Goal: Task Accomplishment & Management: Complete application form

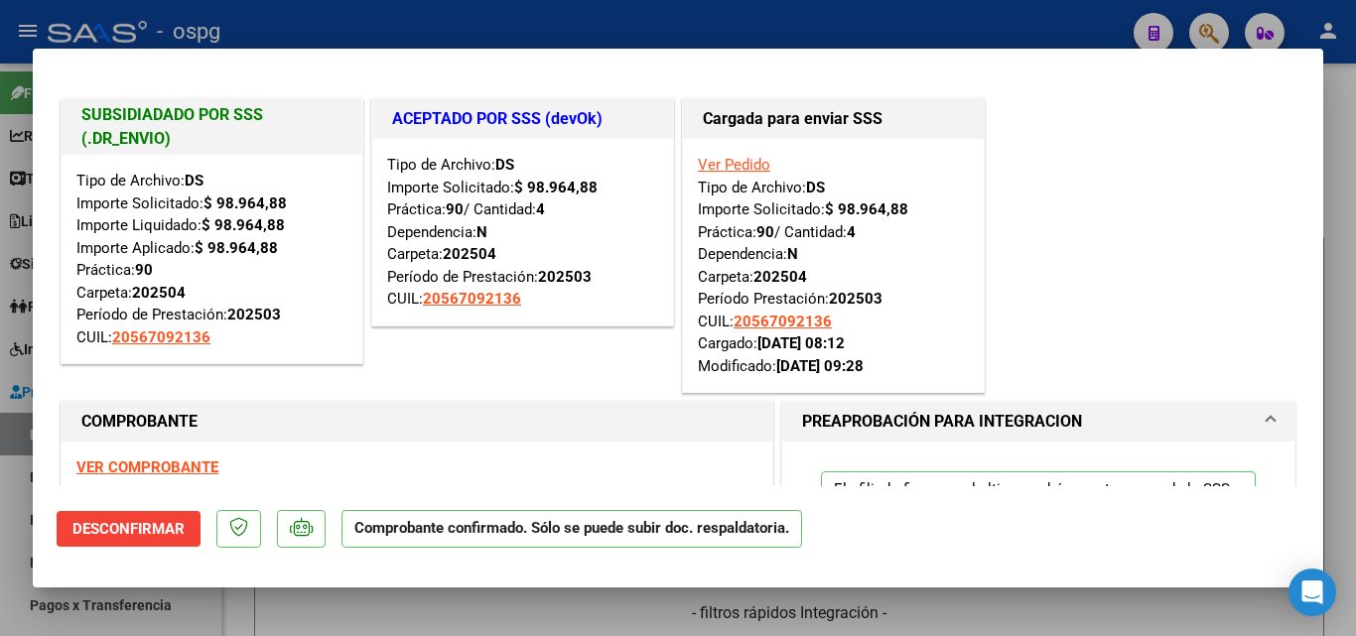
click at [970, 32] on div at bounding box center [678, 318] width 1356 height 636
type input "$ 0,00"
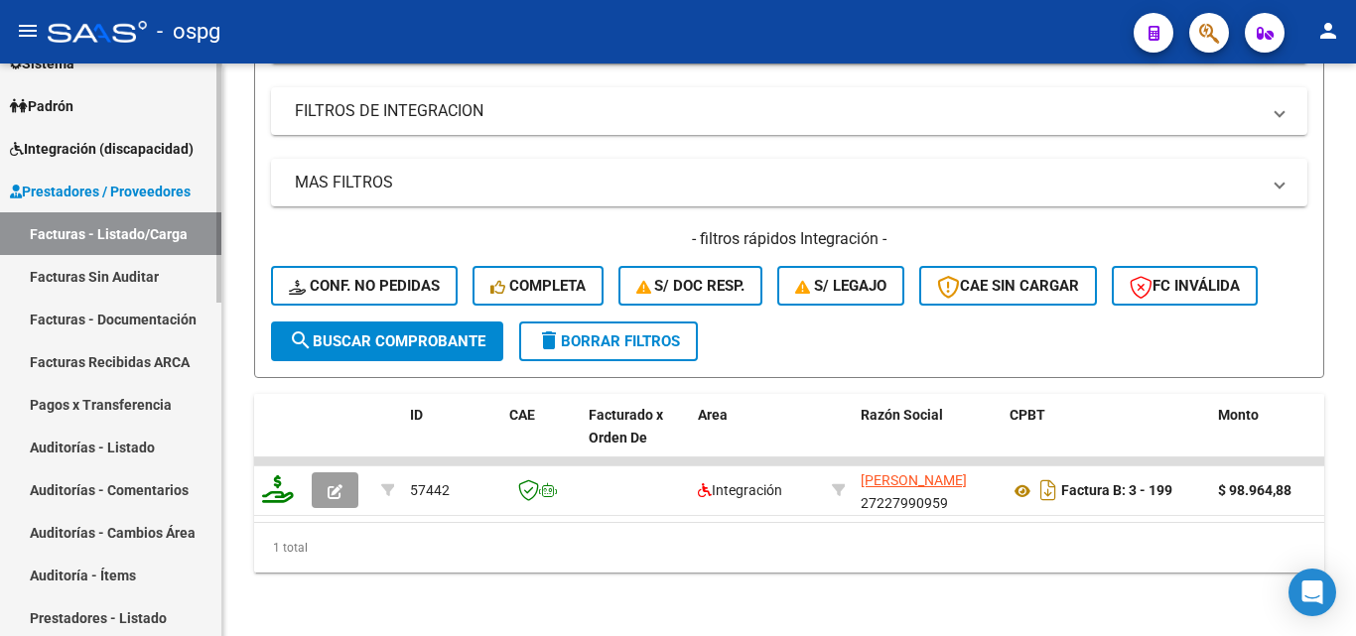
scroll to position [298, 0]
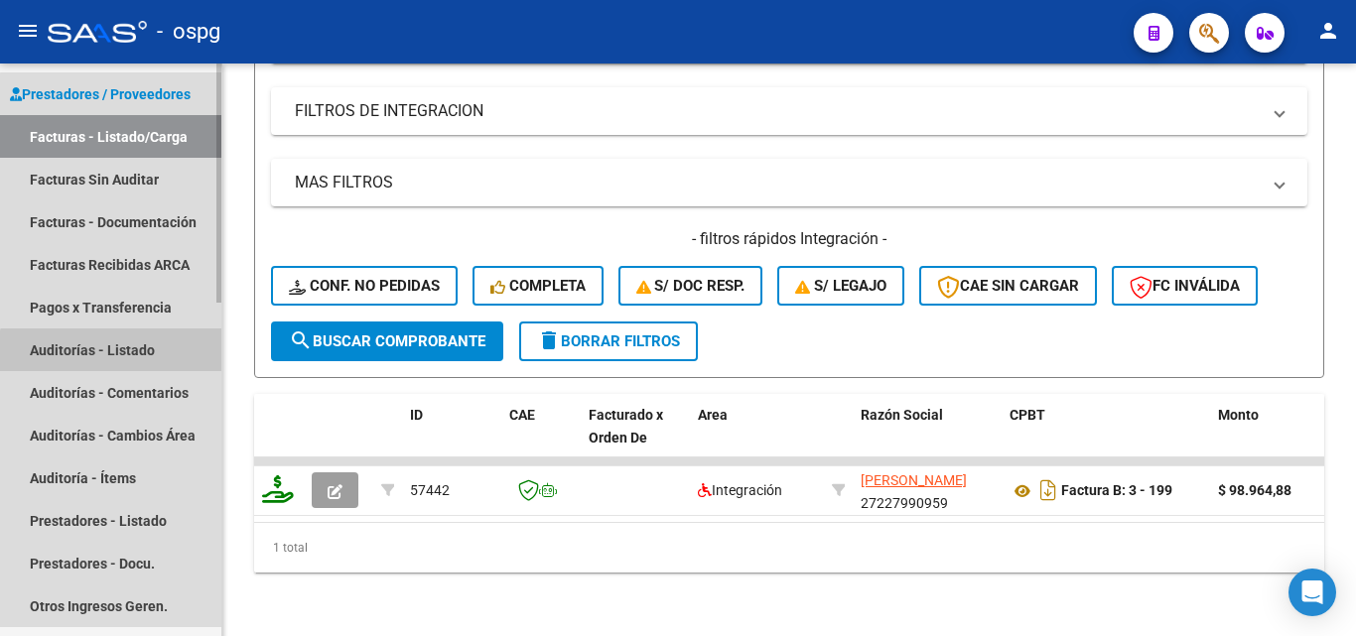
click at [120, 361] on link "Auditorías - Listado" at bounding box center [110, 350] width 221 height 43
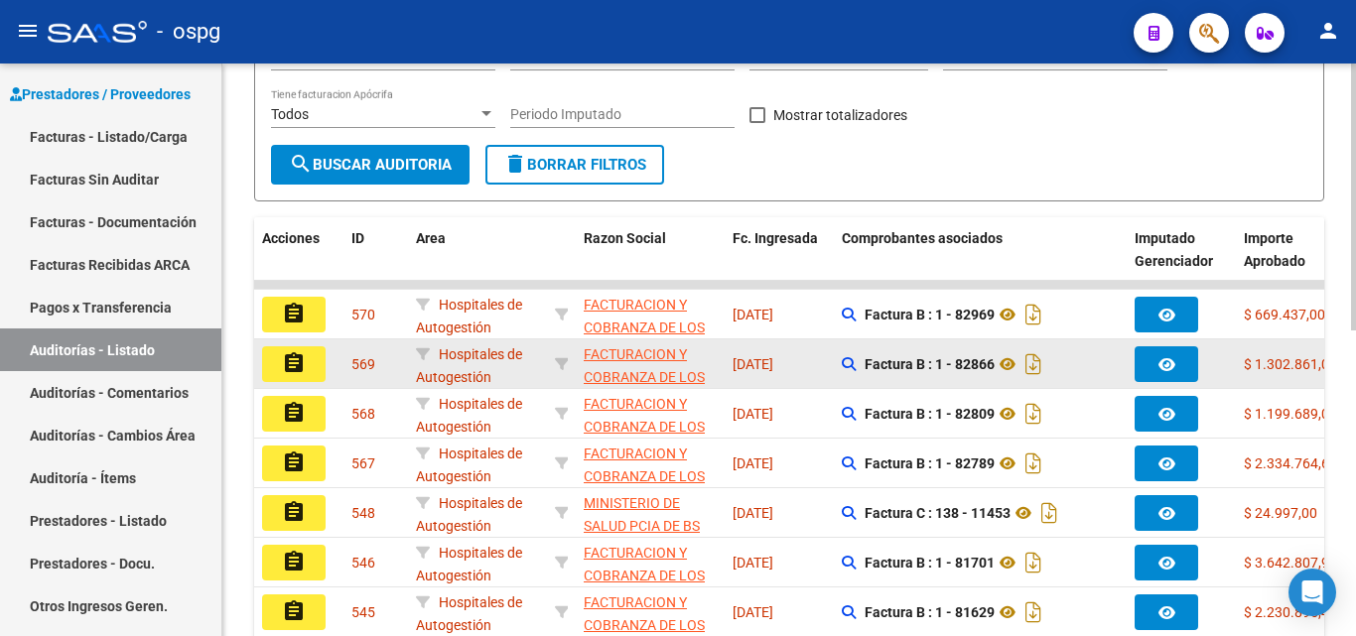
scroll to position [397, 0]
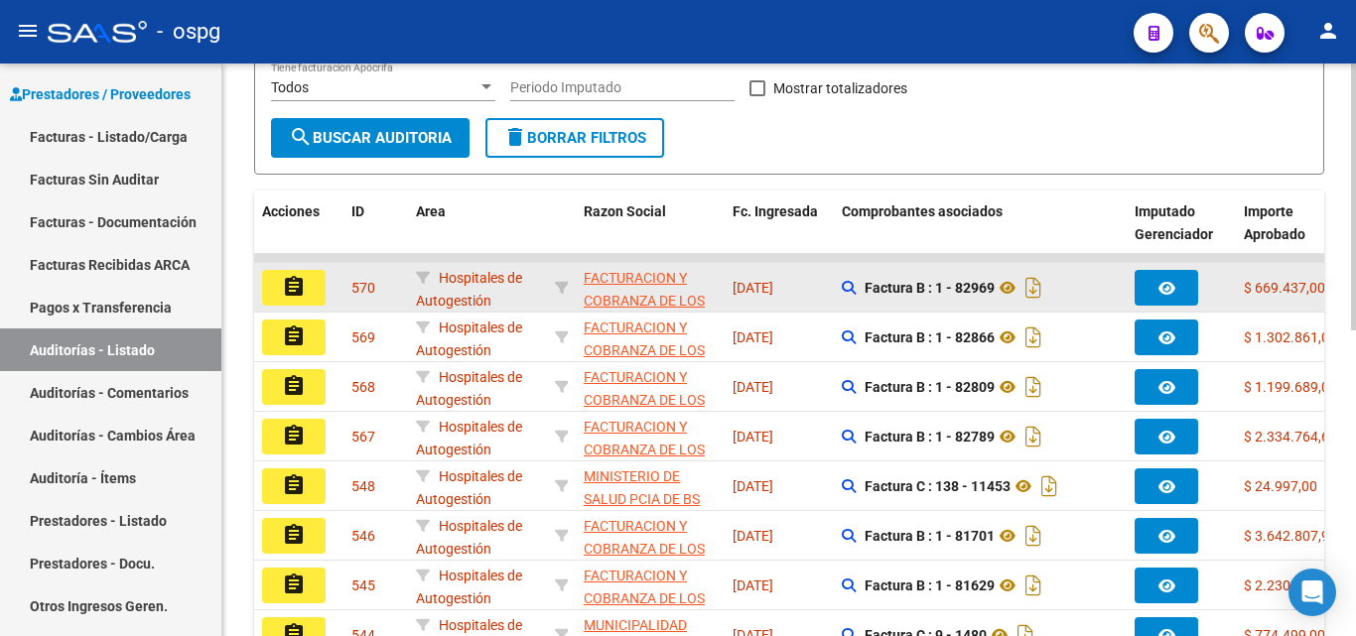
click at [286, 286] on mat-icon "assignment" at bounding box center [294, 287] width 24 height 24
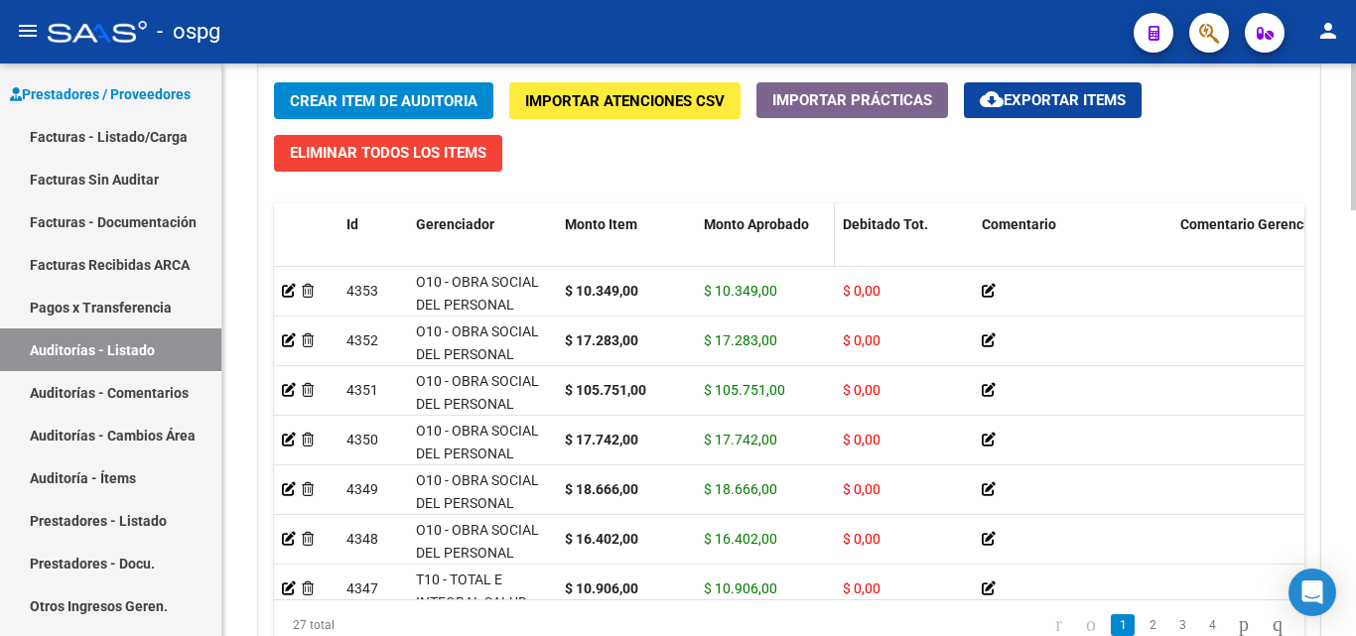
scroll to position [1664, 0]
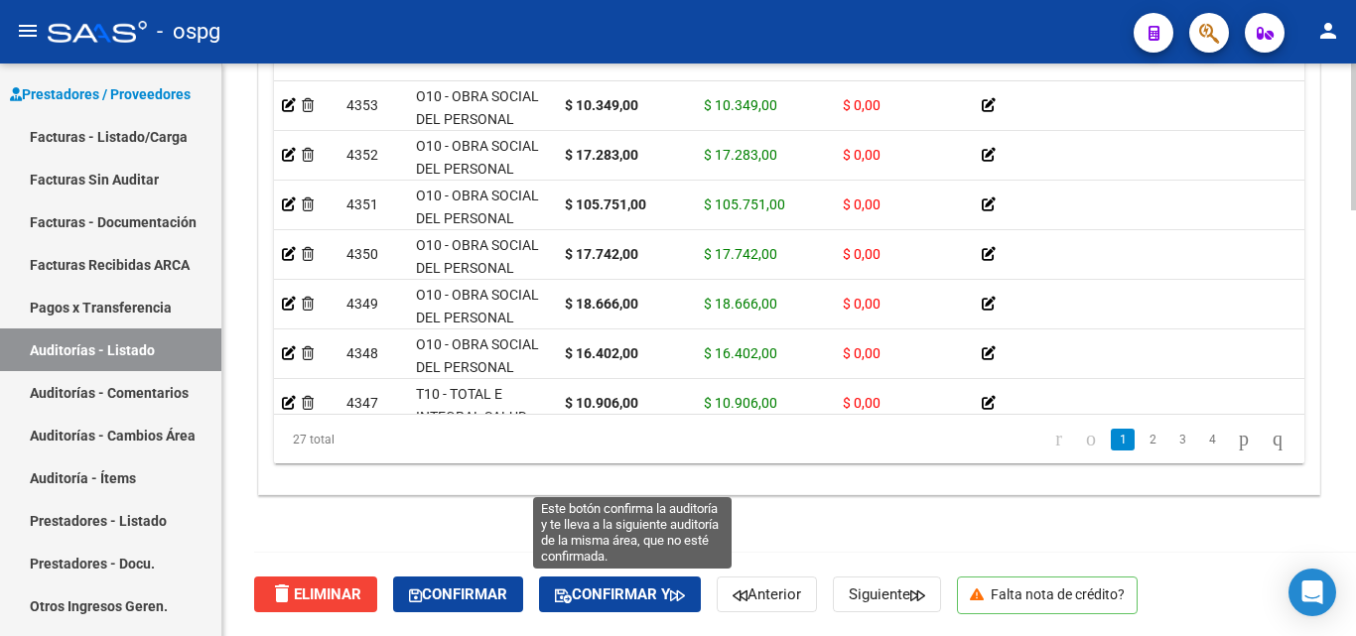
click at [604, 589] on span "Confirmar y" at bounding box center [620, 595] width 130 height 18
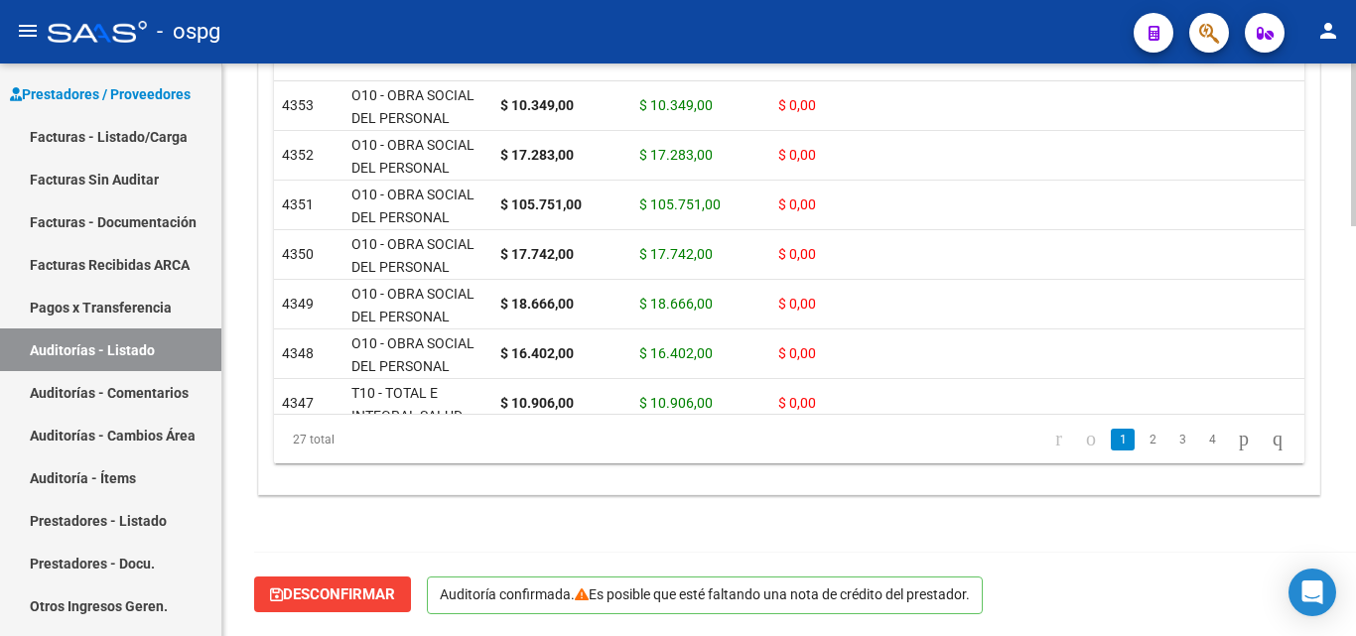
scroll to position [1440, 0]
type input "202508"
click at [528, 602] on p "Auditoría confirmada. Es posible que esté faltando una nota de crédito del pres…" at bounding box center [705, 596] width 556 height 38
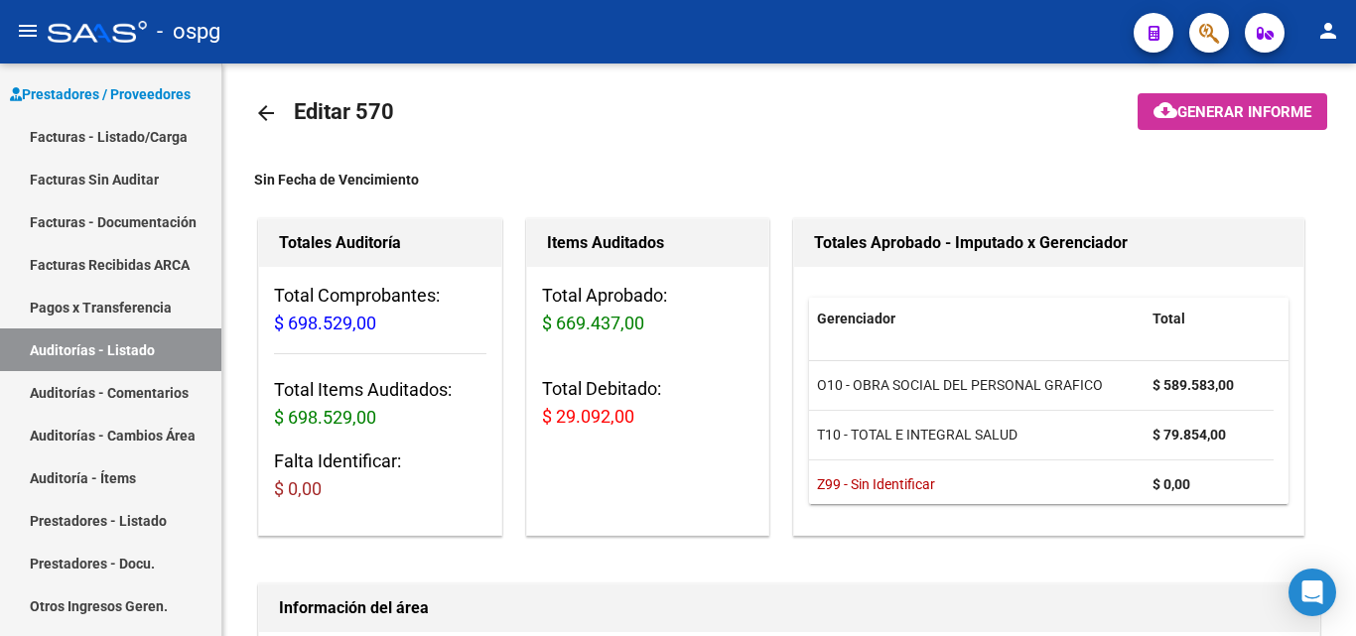
scroll to position [0, 0]
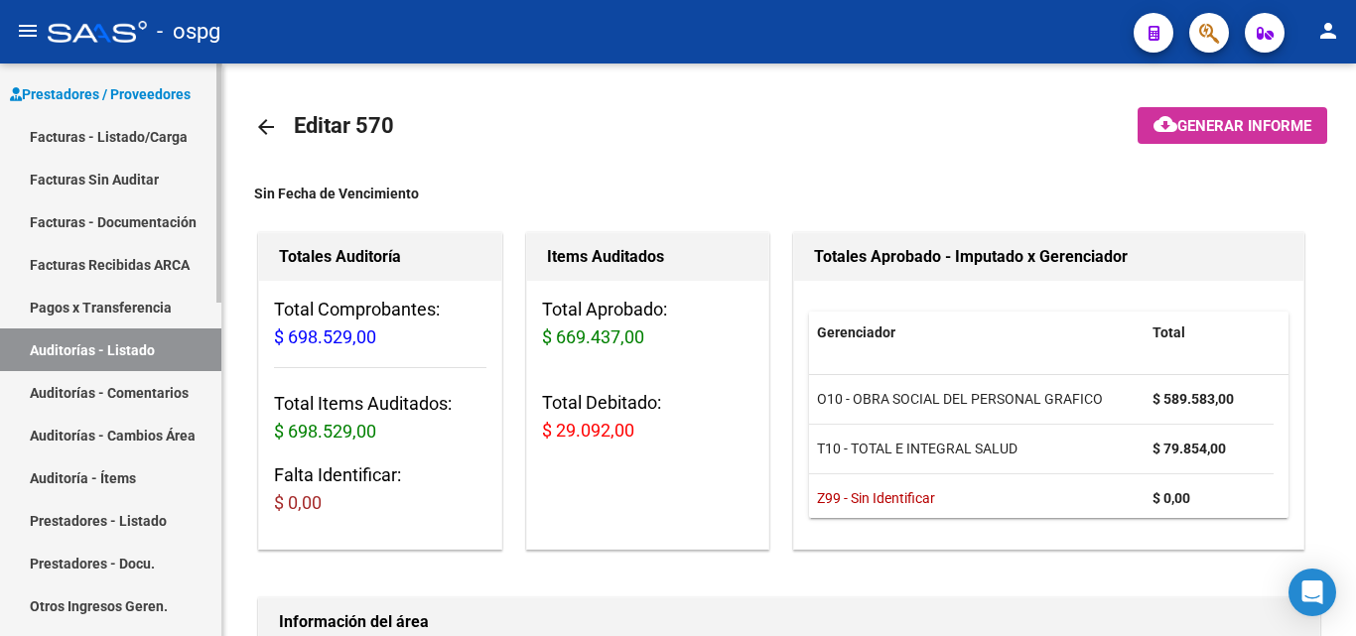
click at [140, 340] on link "Auditorías - Listado" at bounding box center [110, 350] width 221 height 43
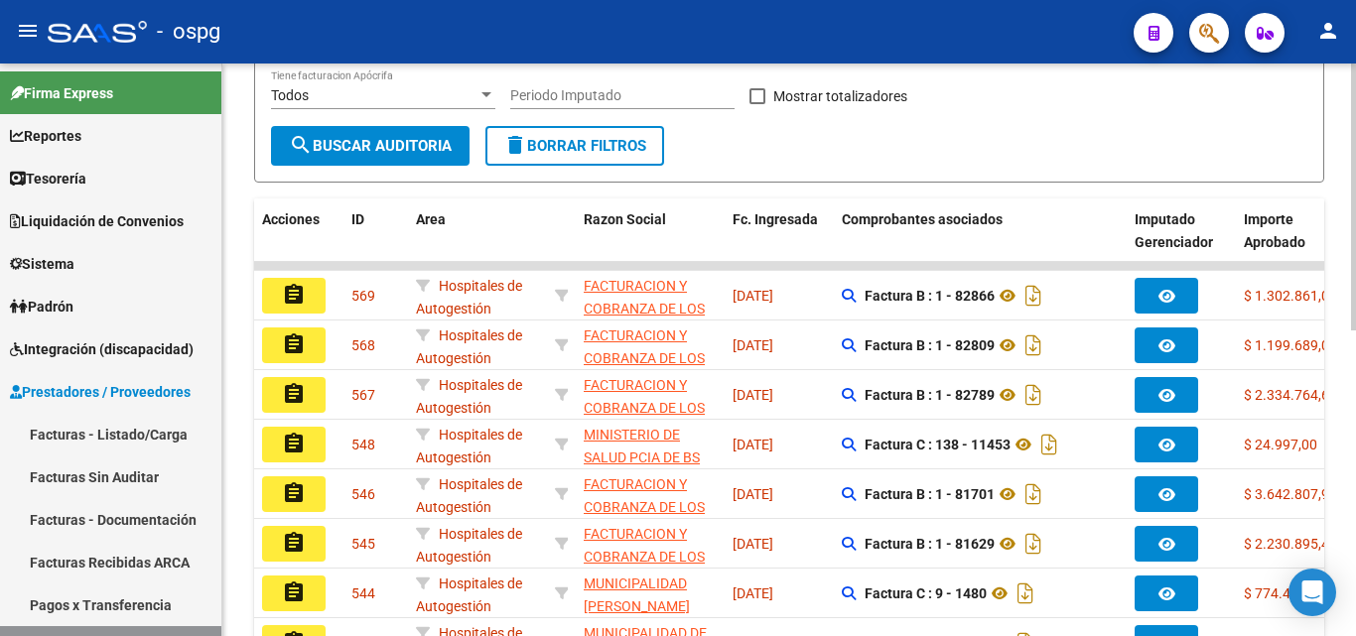
scroll to position [397, 0]
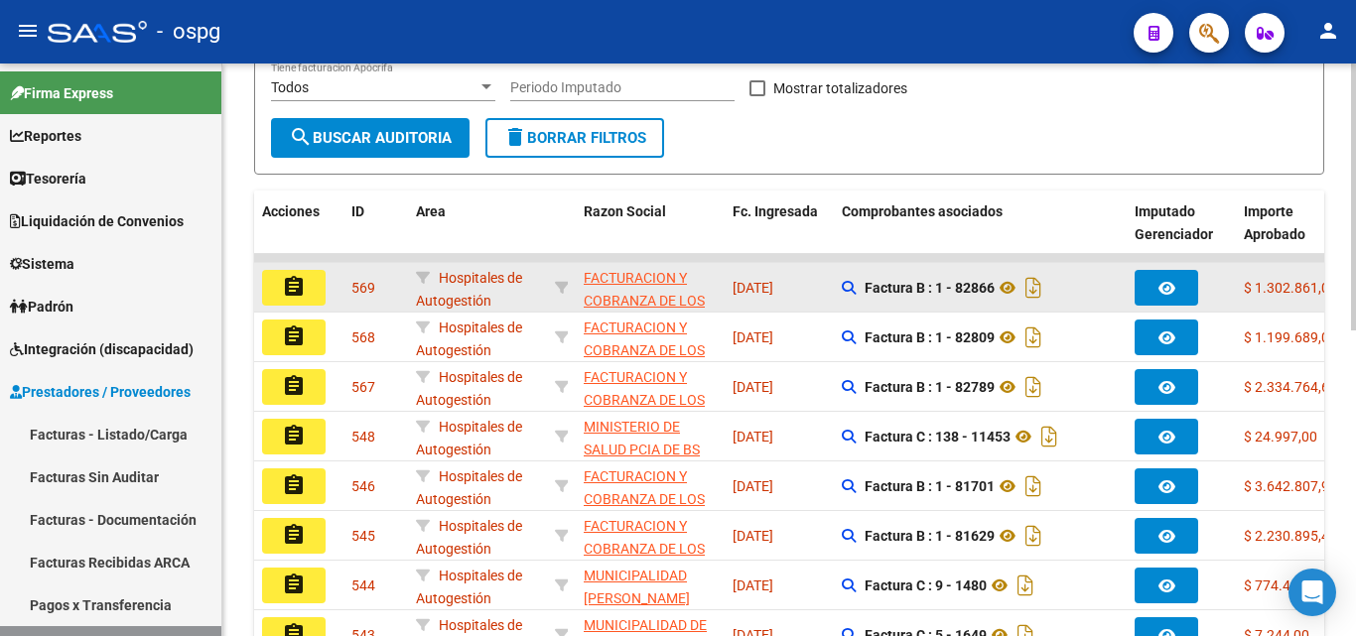
click at [283, 291] on mat-icon "assignment" at bounding box center [294, 287] width 24 height 24
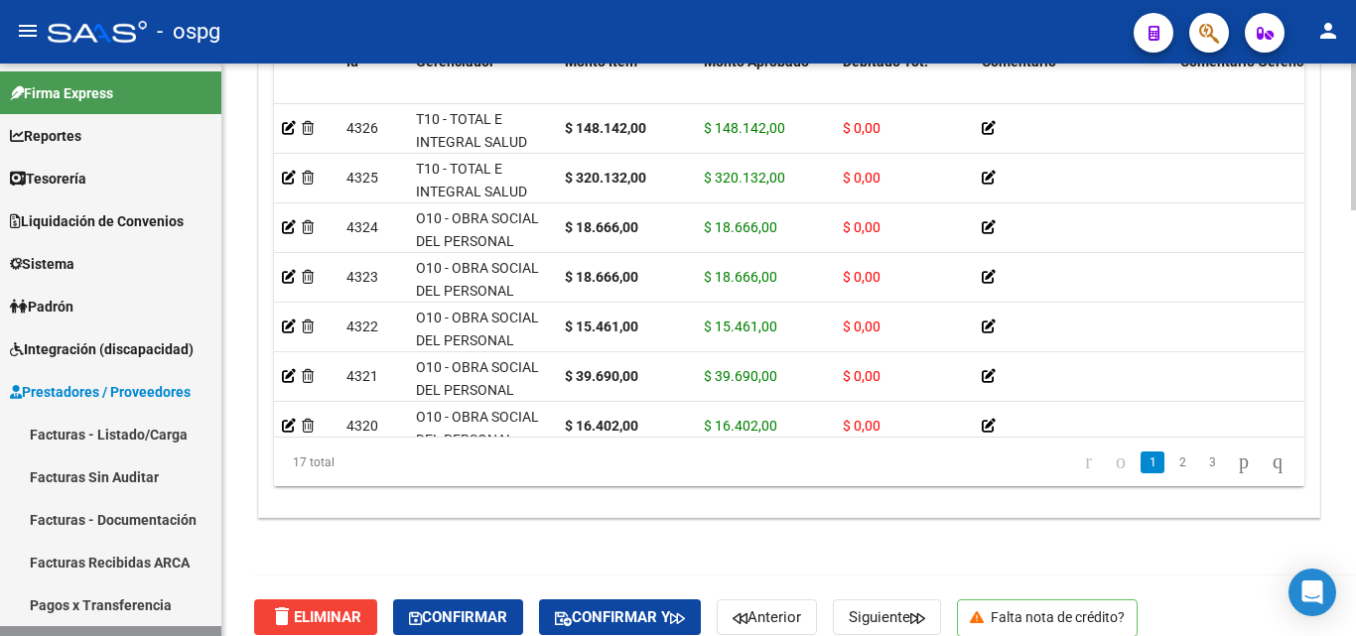
scroll to position [1664, 0]
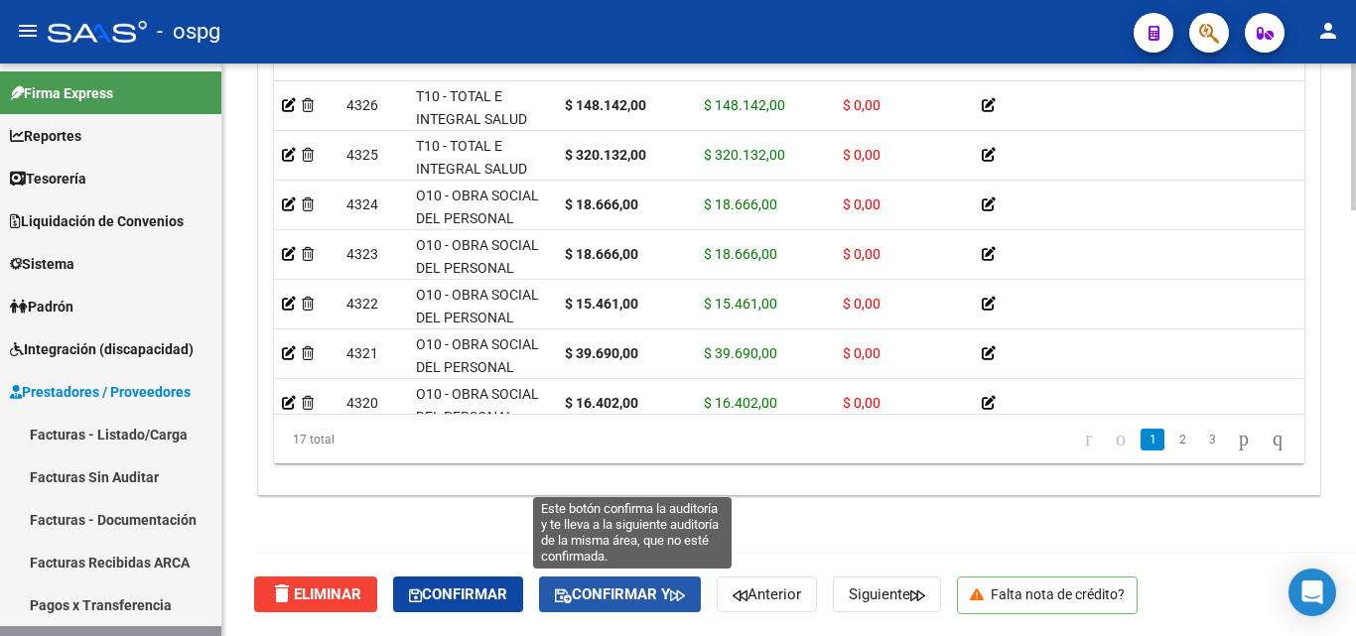
click at [634, 603] on button "Confirmar y" at bounding box center [620, 595] width 162 height 36
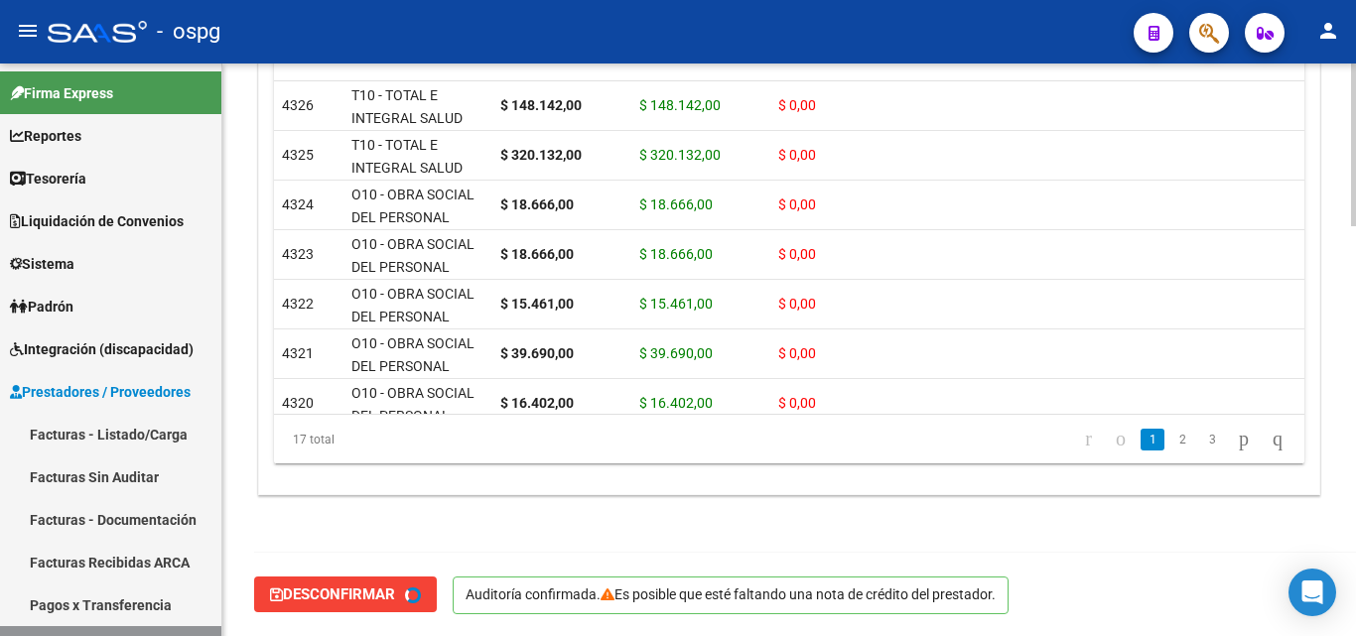
type input "202508"
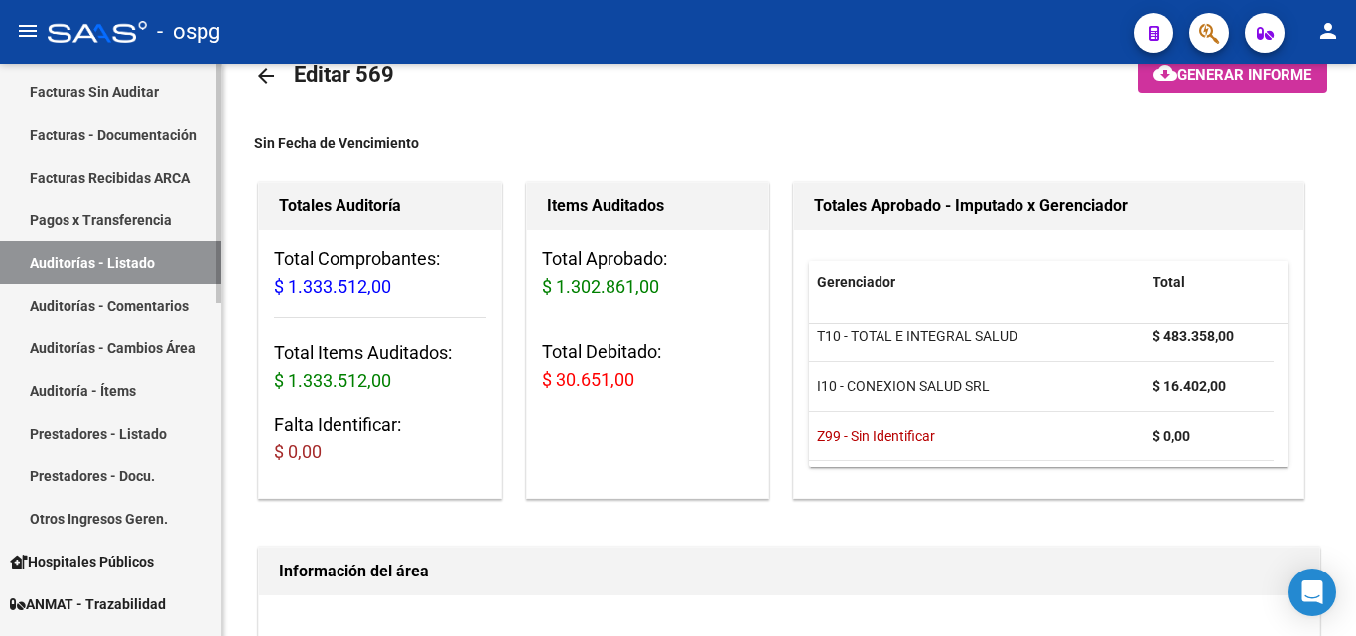
scroll to position [397, 0]
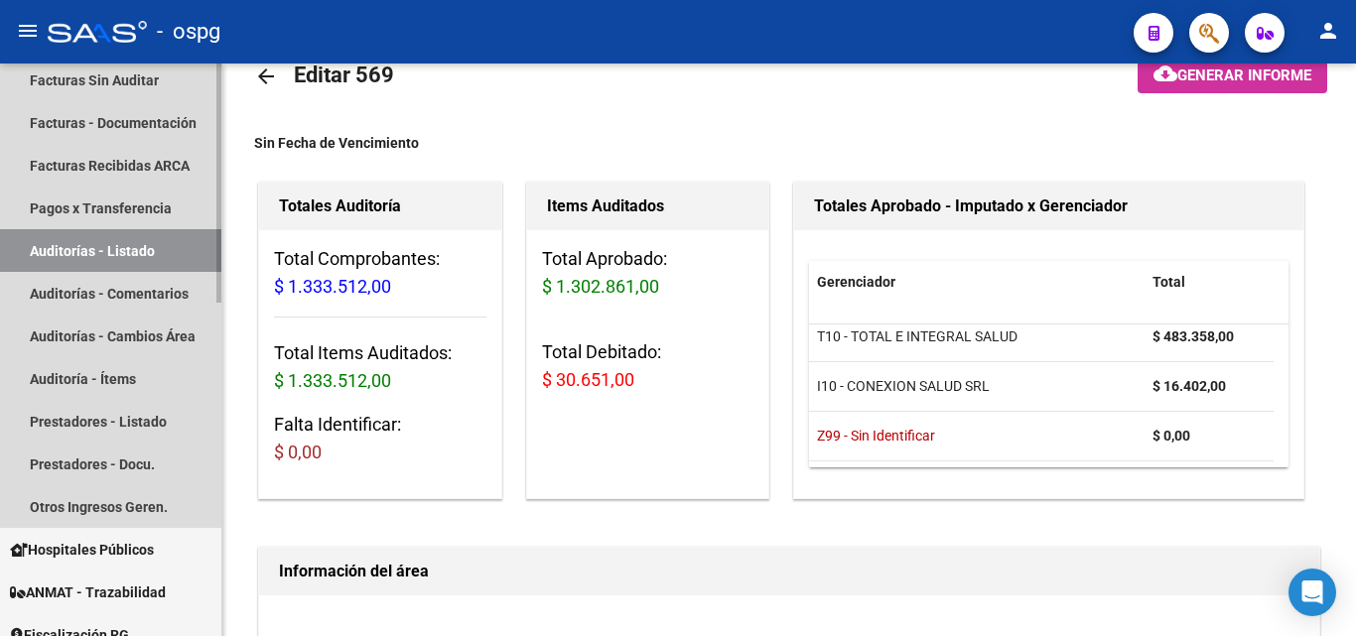
click at [144, 251] on link "Auditorías - Listado" at bounding box center [110, 250] width 221 height 43
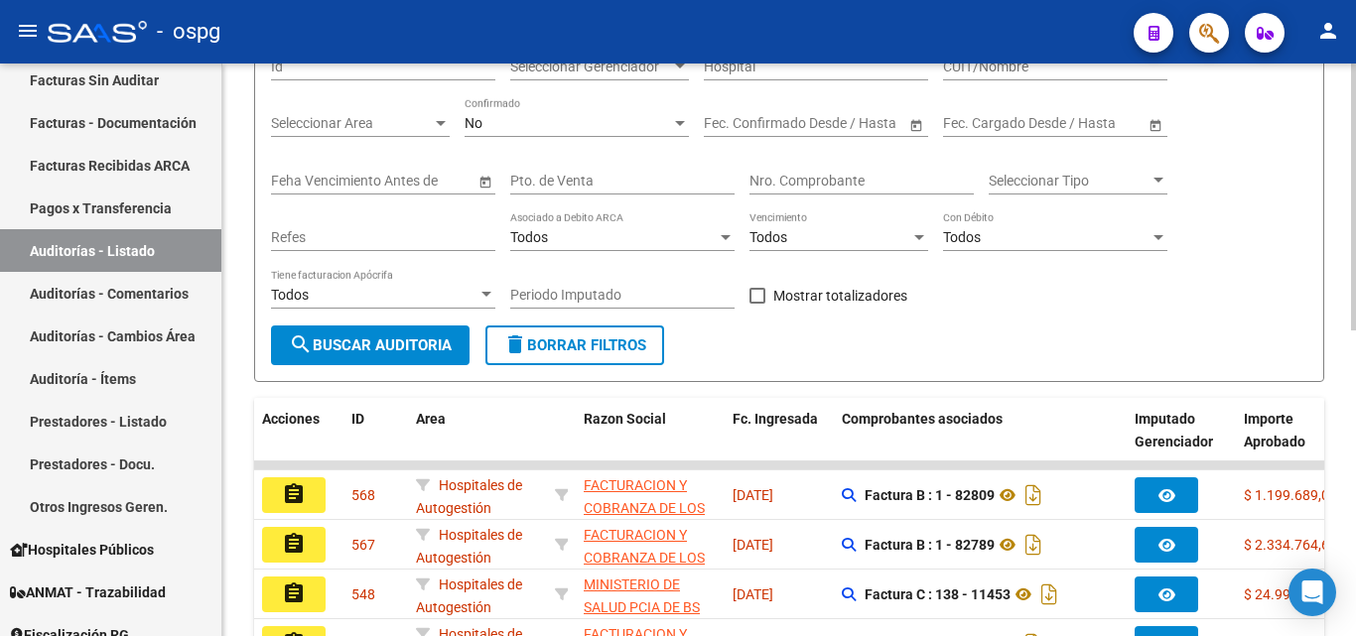
scroll to position [448, 0]
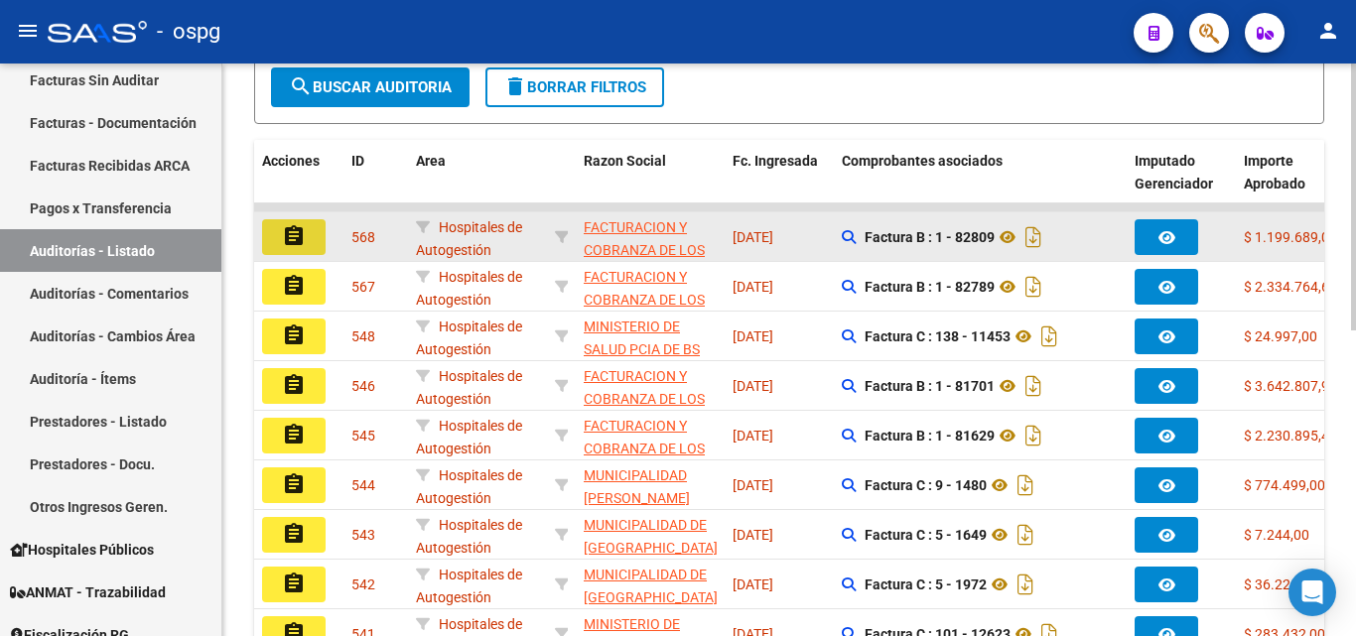
click at [284, 244] on mat-icon "assignment" at bounding box center [294, 236] width 24 height 24
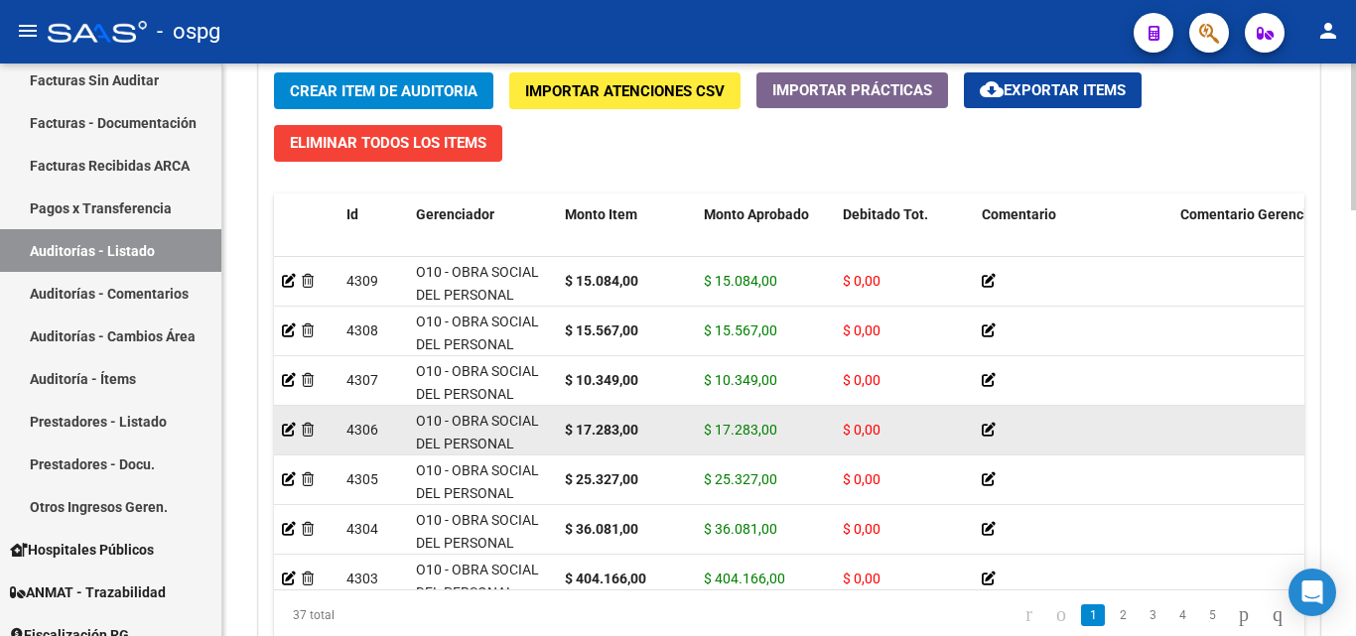
scroll to position [1664, 0]
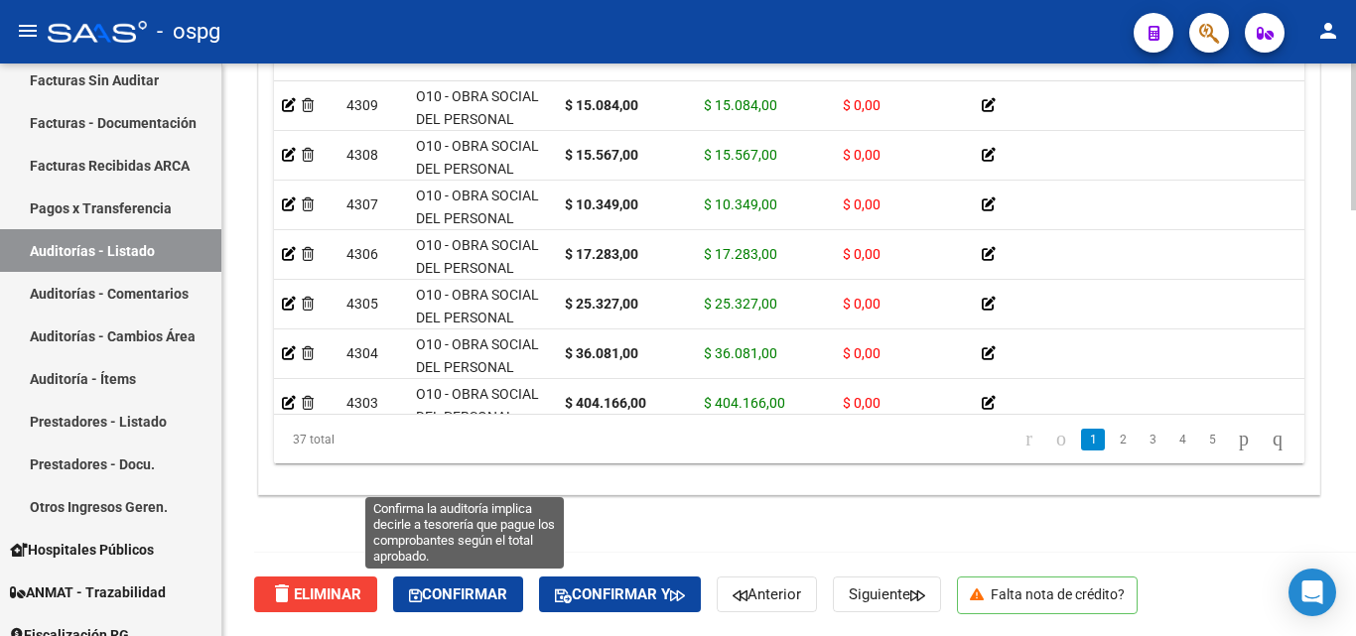
click at [467, 604] on button "Confirmar" at bounding box center [458, 595] width 130 height 36
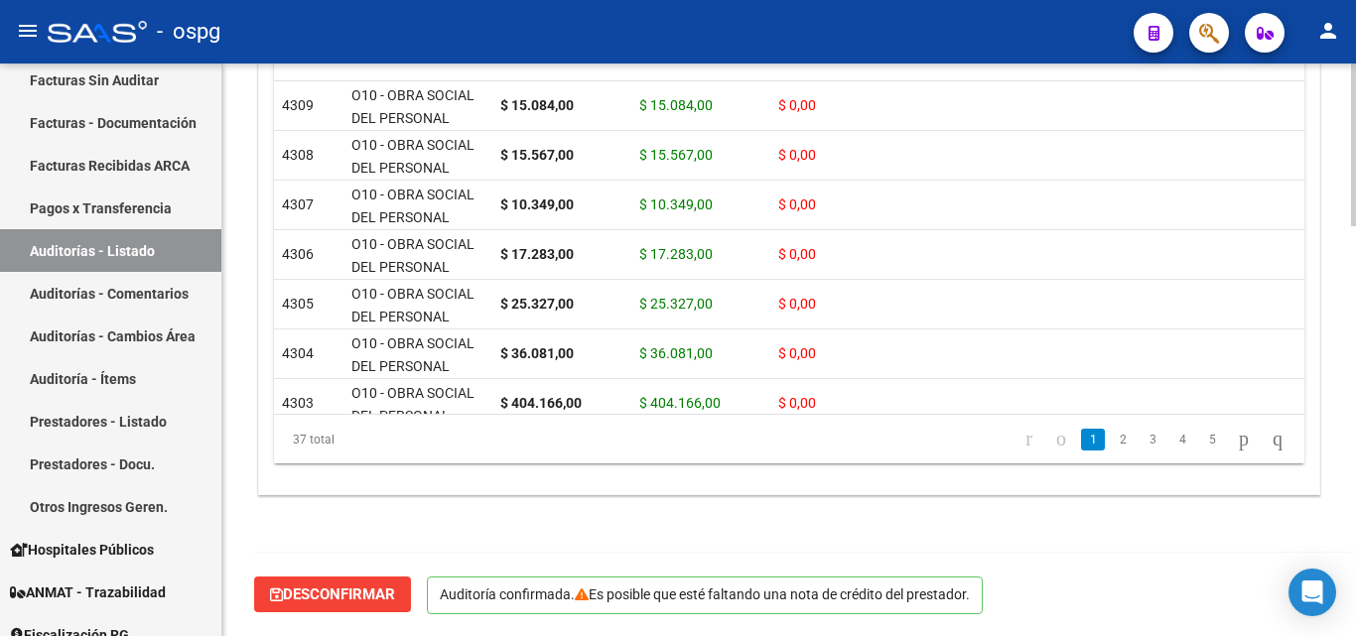
scroll to position [1440, 0]
type input "202508"
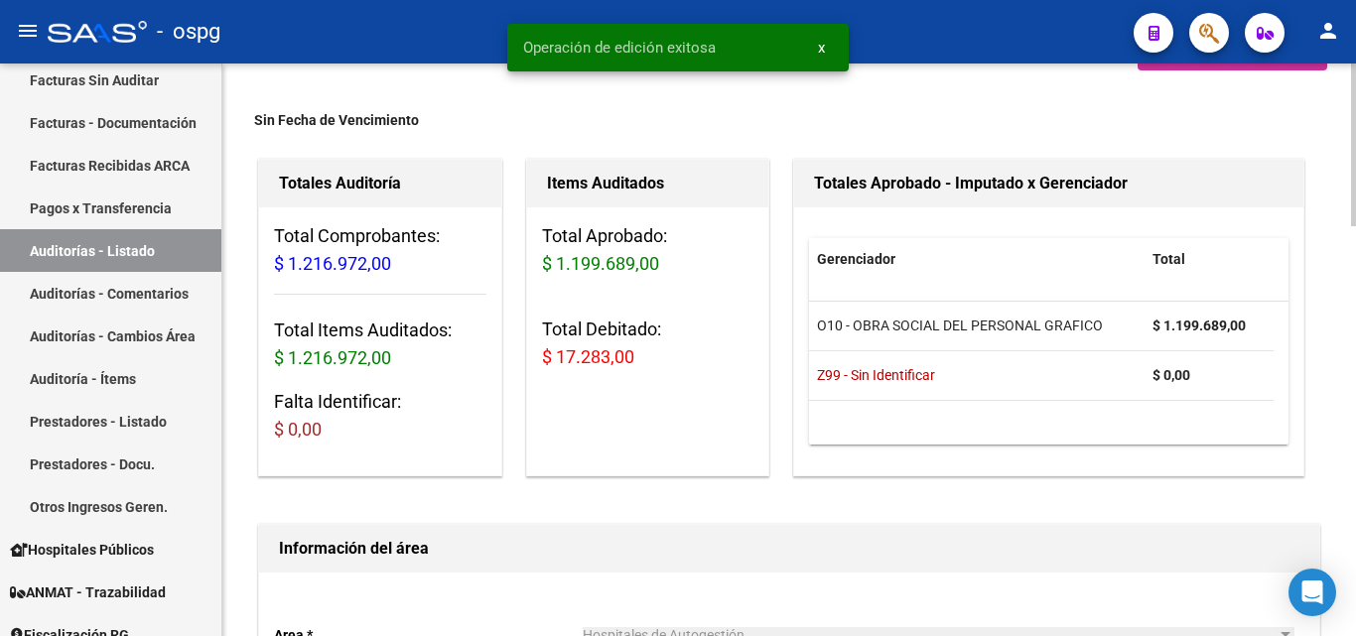
scroll to position [0, 0]
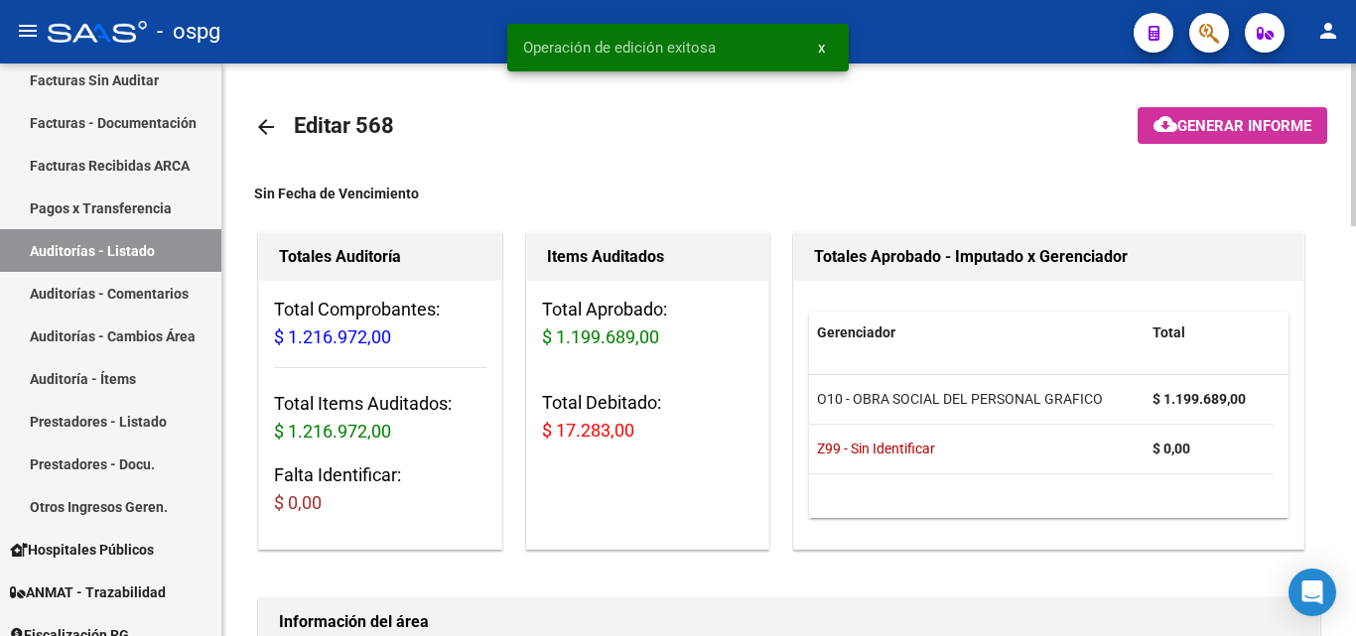
click at [263, 135] on mat-icon "arrow_back" at bounding box center [266, 127] width 24 height 24
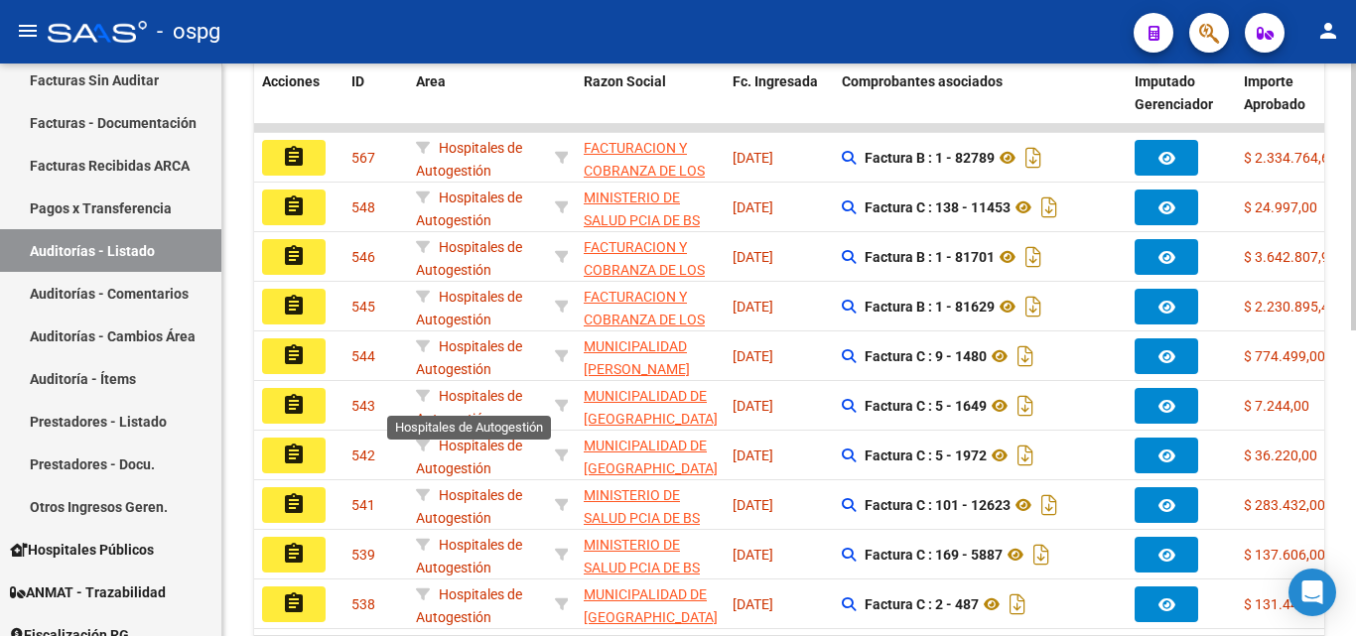
scroll to position [496, 0]
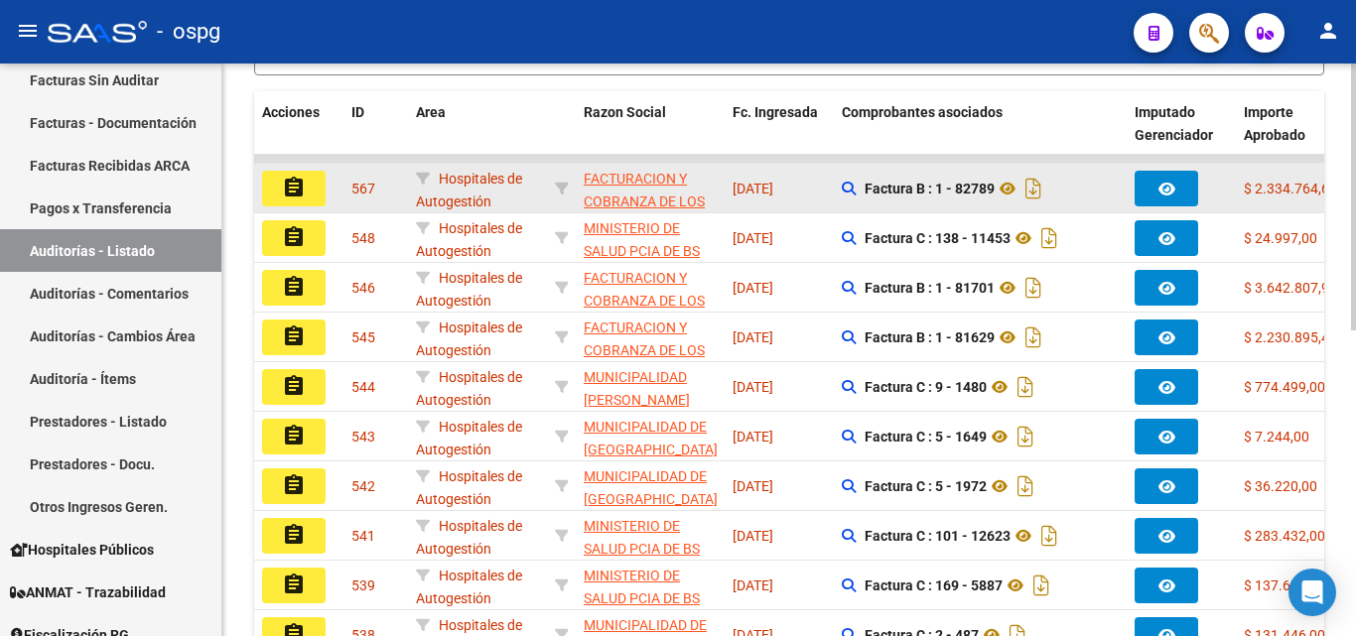
click at [288, 198] on mat-icon "assignment" at bounding box center [294, 188] width 24 height 24
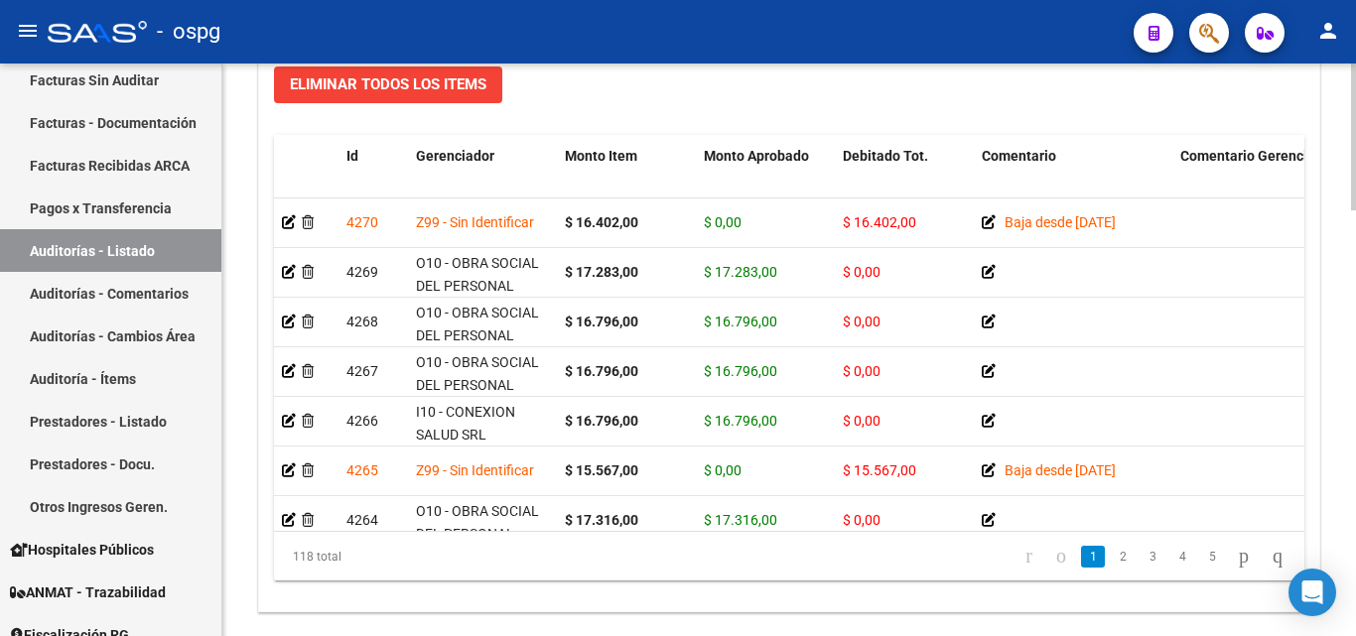
scroll to position [1578, 0]
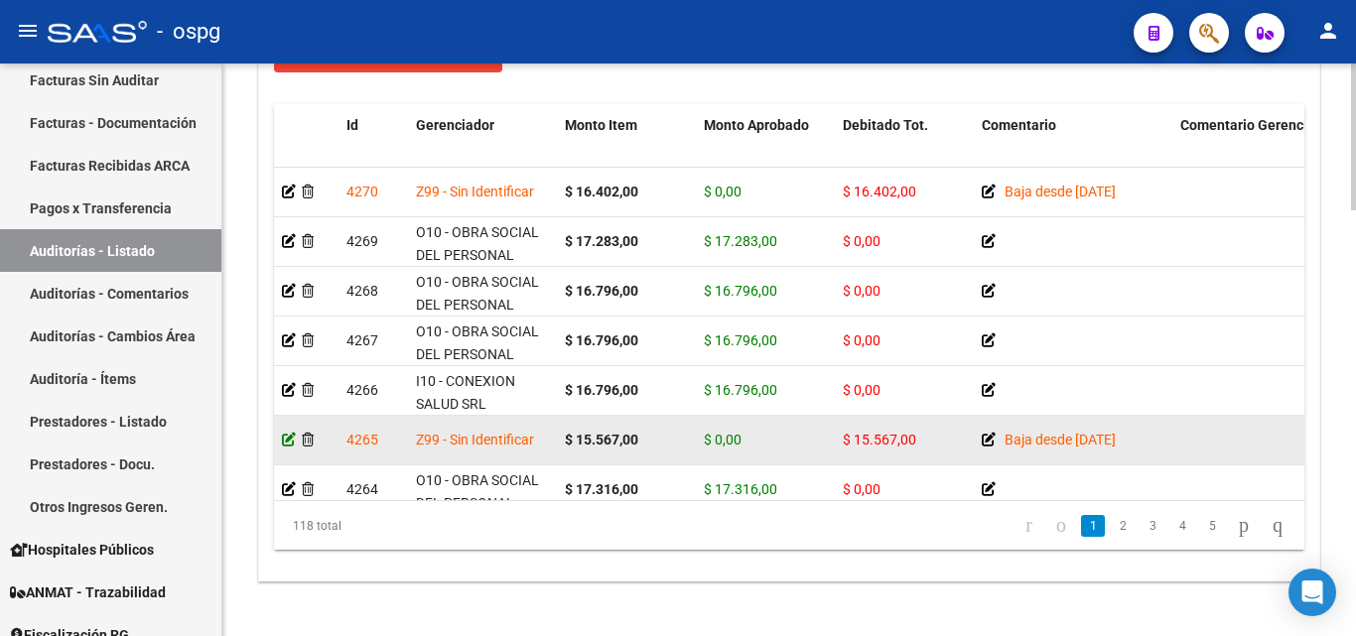
click at [288, 435] on icon at bounding box center [289, 440] width 14 height 14
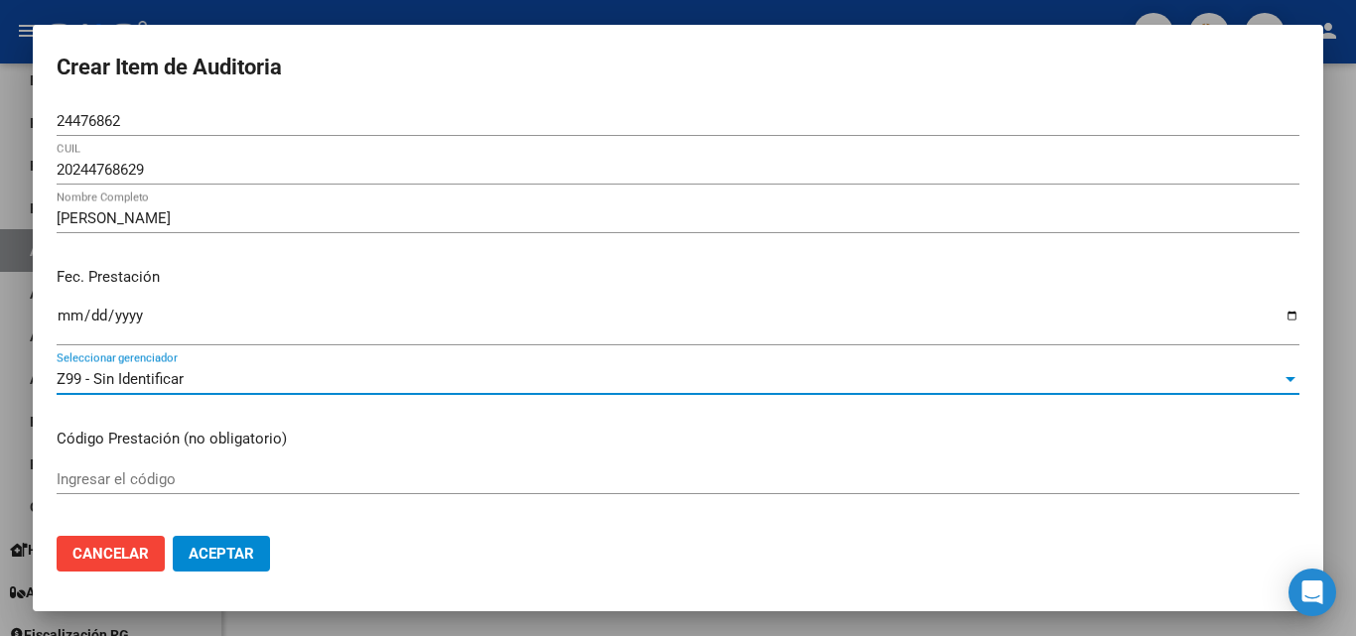
click at [223, 381] on div "Z99 - Sin Identificar" at bounding box center [669, 379] width 1225 height 18
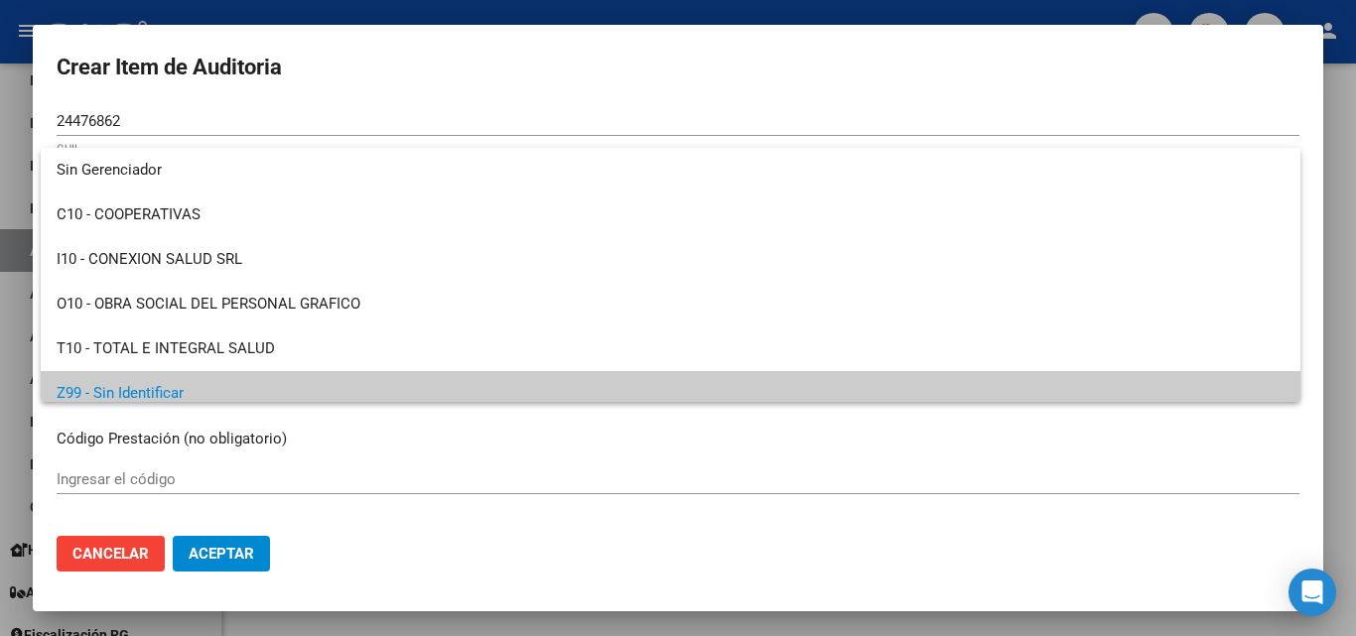
scroll to position [14, 0]
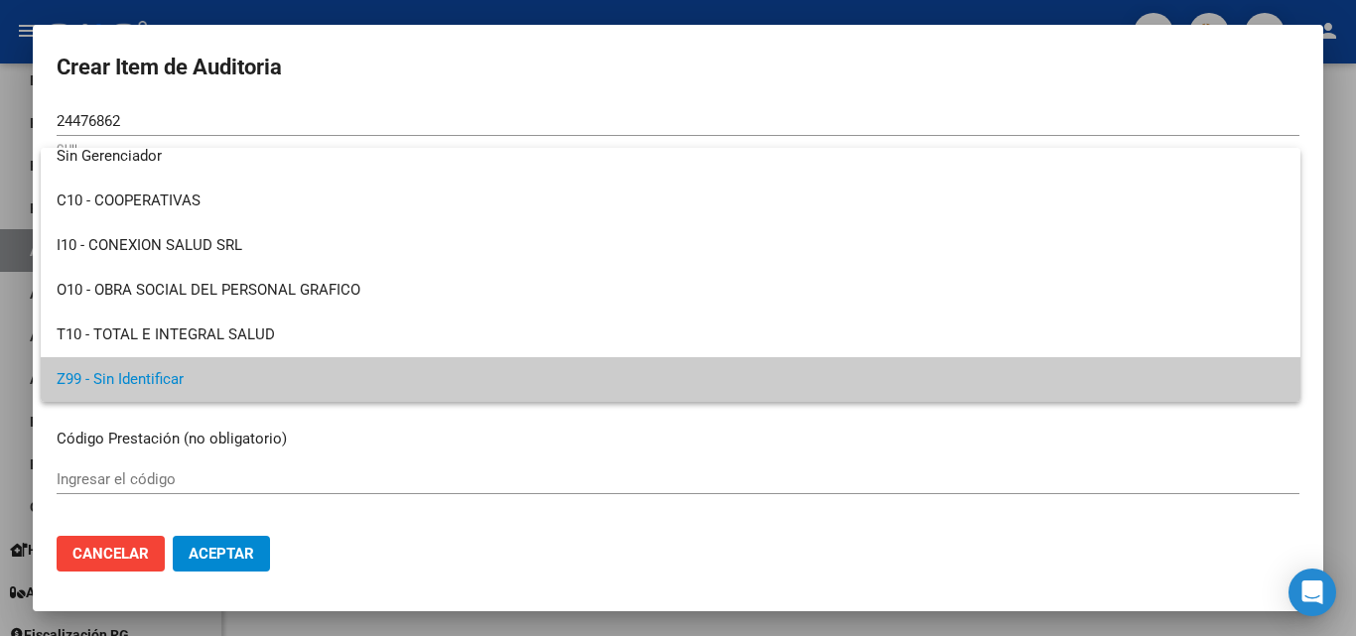
click at [201, 391] on span "Z99 - Sin Identificar" at bounding box center [671, 379] width 1228 height 45
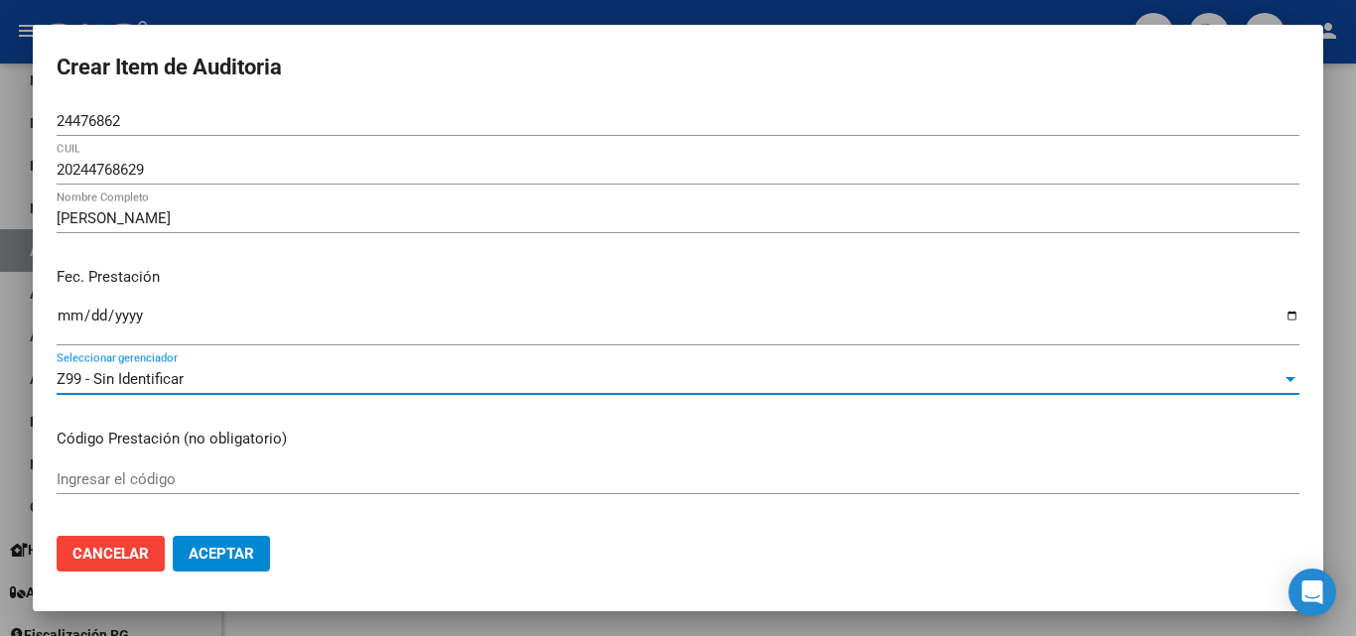
click at [203, 545] on span "Aceptar" at bounding box center [222, 554] width 66 height 18
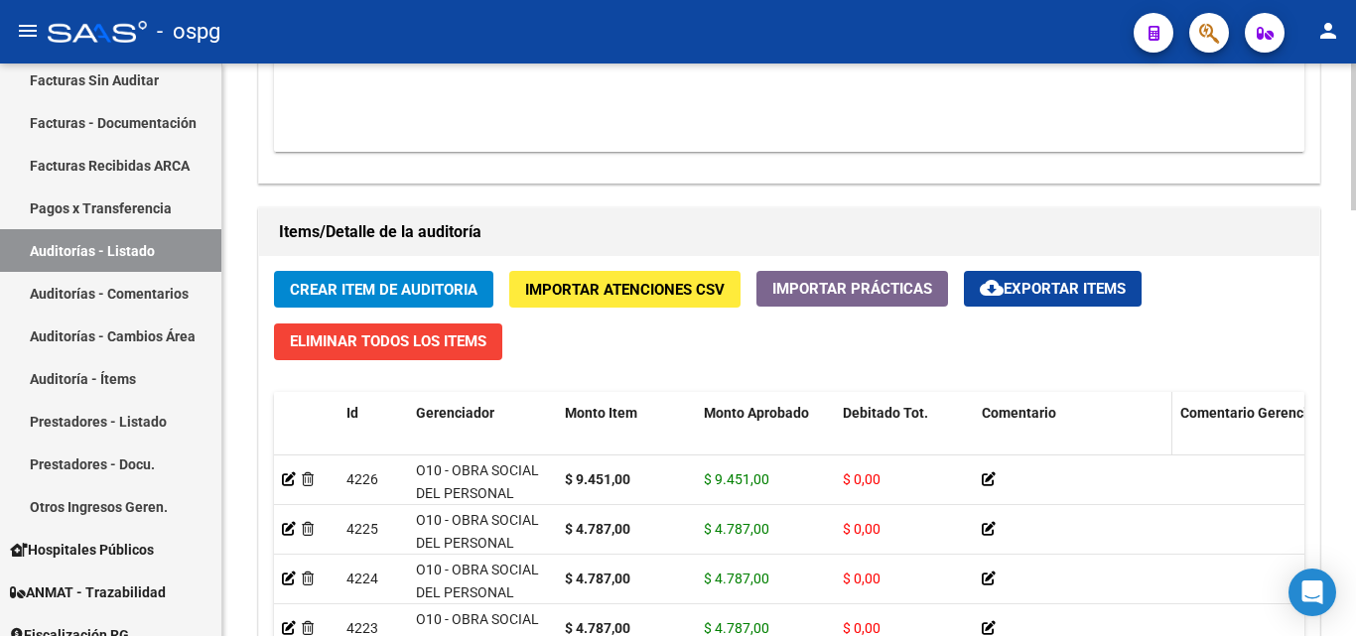
scroll to position [1664, 0]
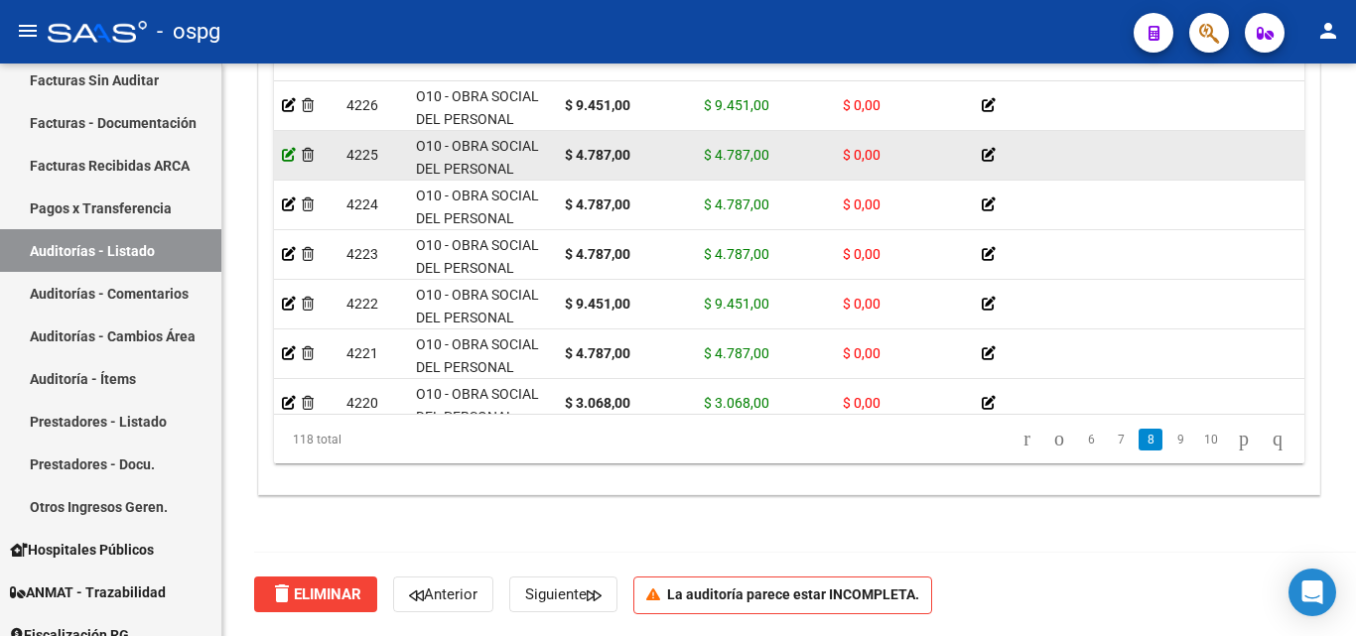
click at [284, 160] on icon at bounding box center [289, 155] width 14 height 14
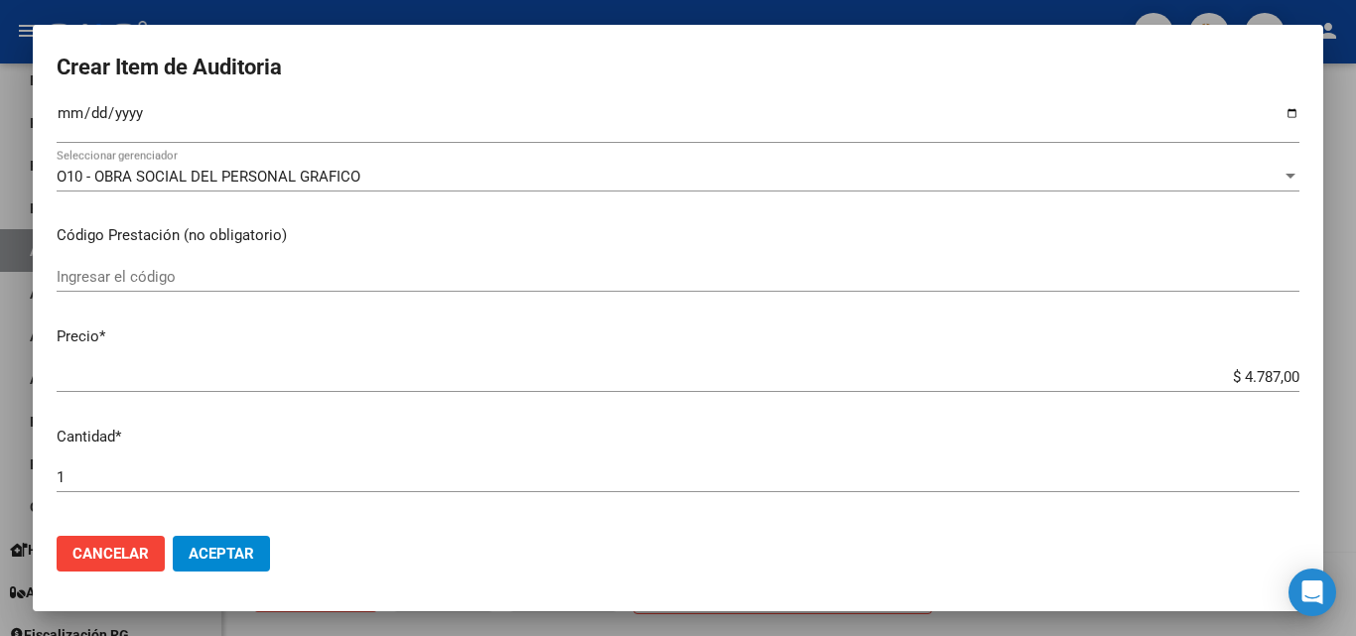
scroll to position [298, 0]
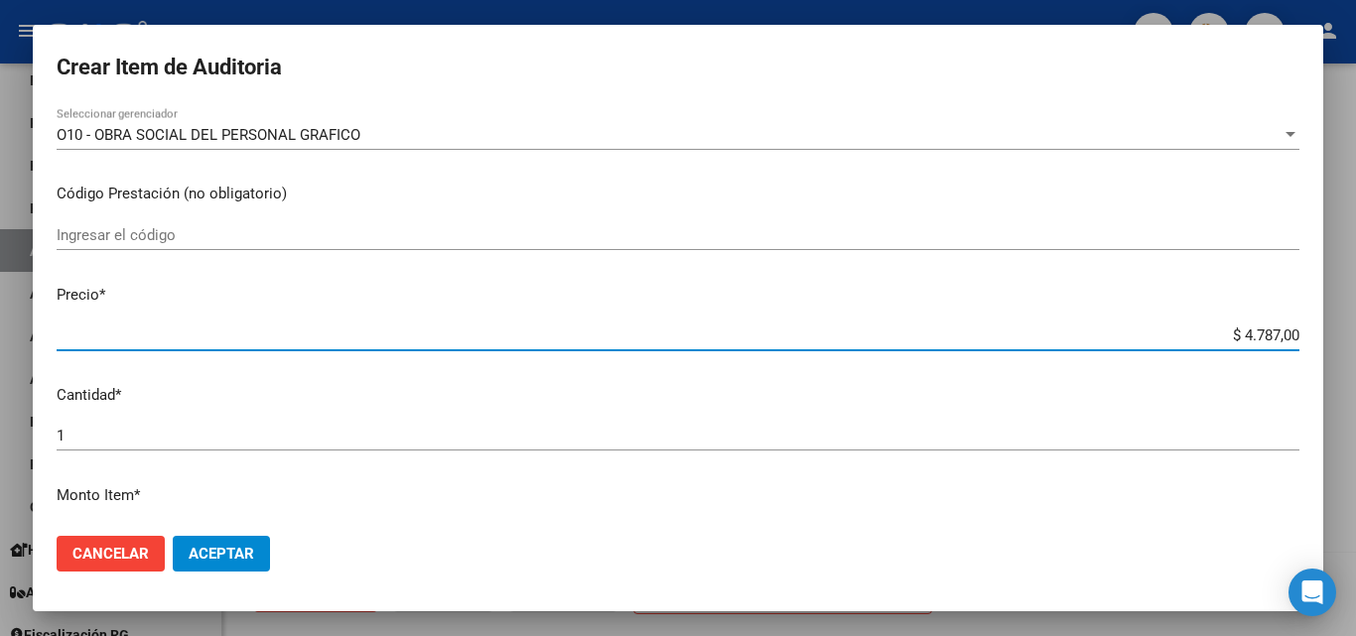
drag, startPoint x: 1227, startPoint y: 341, endPoint x: 1328, endPoint y: 357, distance: 102.5
click at [1328, 357] on div "Crear Item de Auditoria 26588019 Nro Documento 20265880194 CUIL Afiliado Activo…" at bounding box center [678, 318] width 1356 height 636
type input "$ 0,02"
type input "$ 0,20"
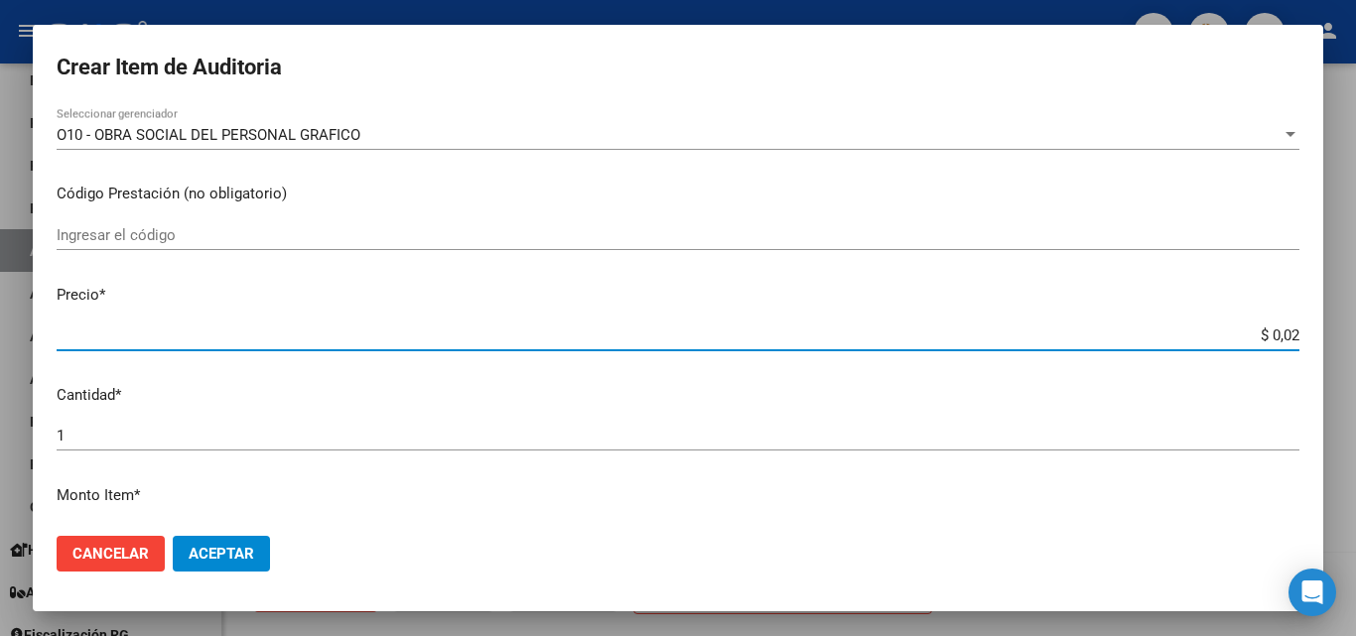
type input "$ 0,20"
type input "$ 2,03"
type input "$ 20,35"
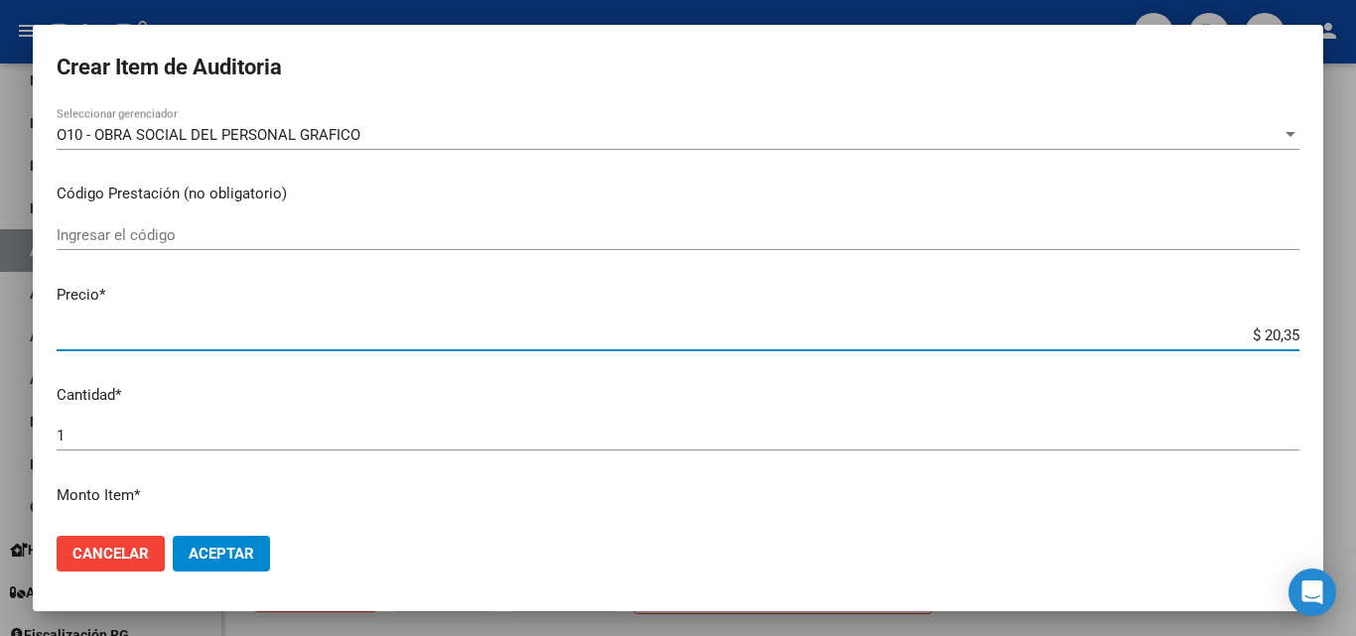
type input "$ 203,54"
type input "$ 2.035,40"
type input "$ 20.354,00"
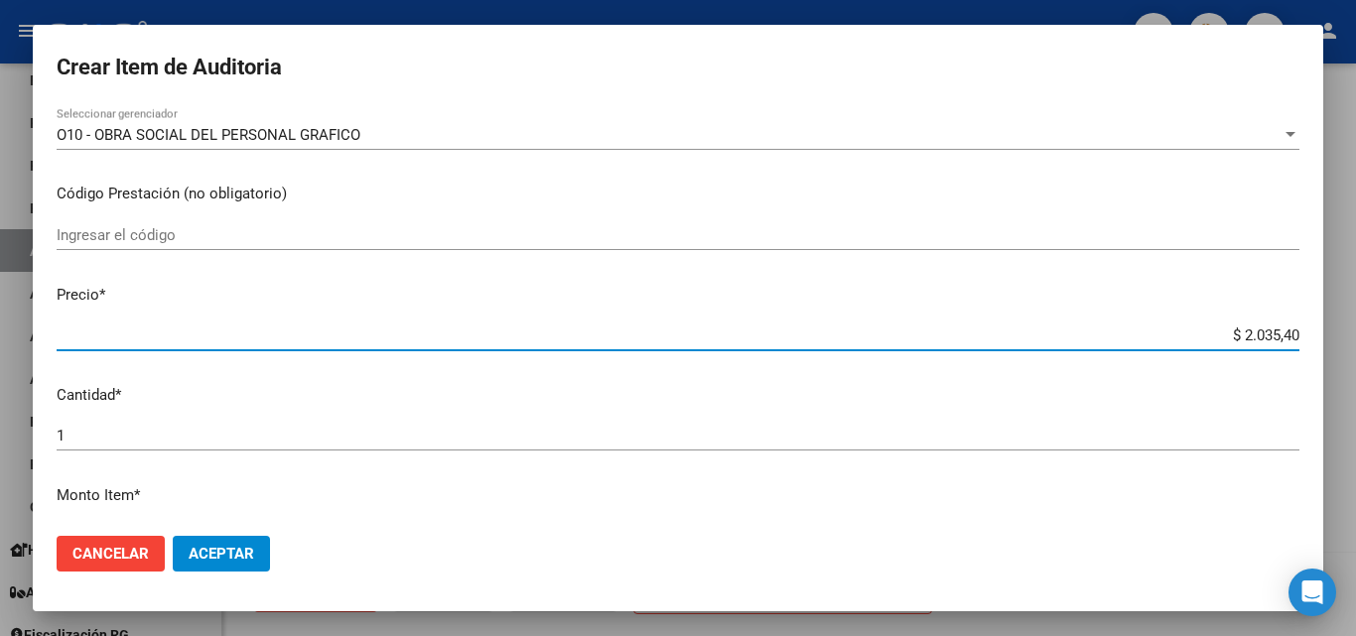
type input "$ 20.354,00"
click at [231, 547] on span "Aceptar" at bounding box center [222, 554] width 66 height 18
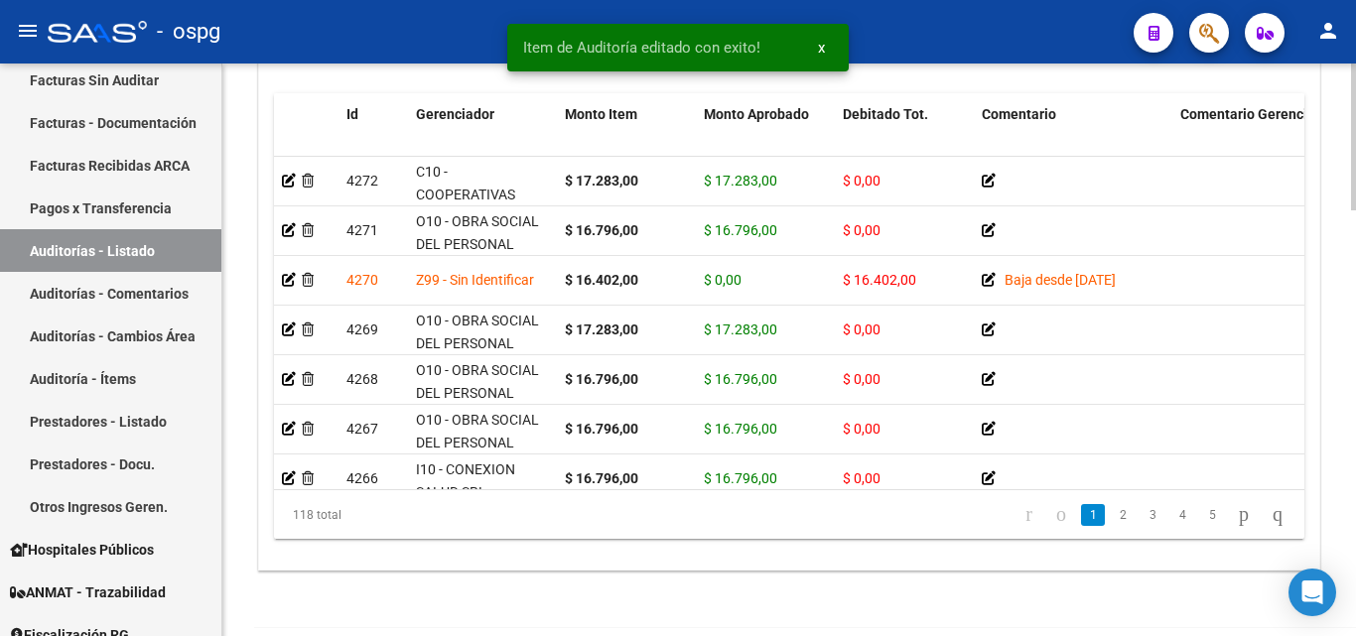
scroll to position [1664, 0]
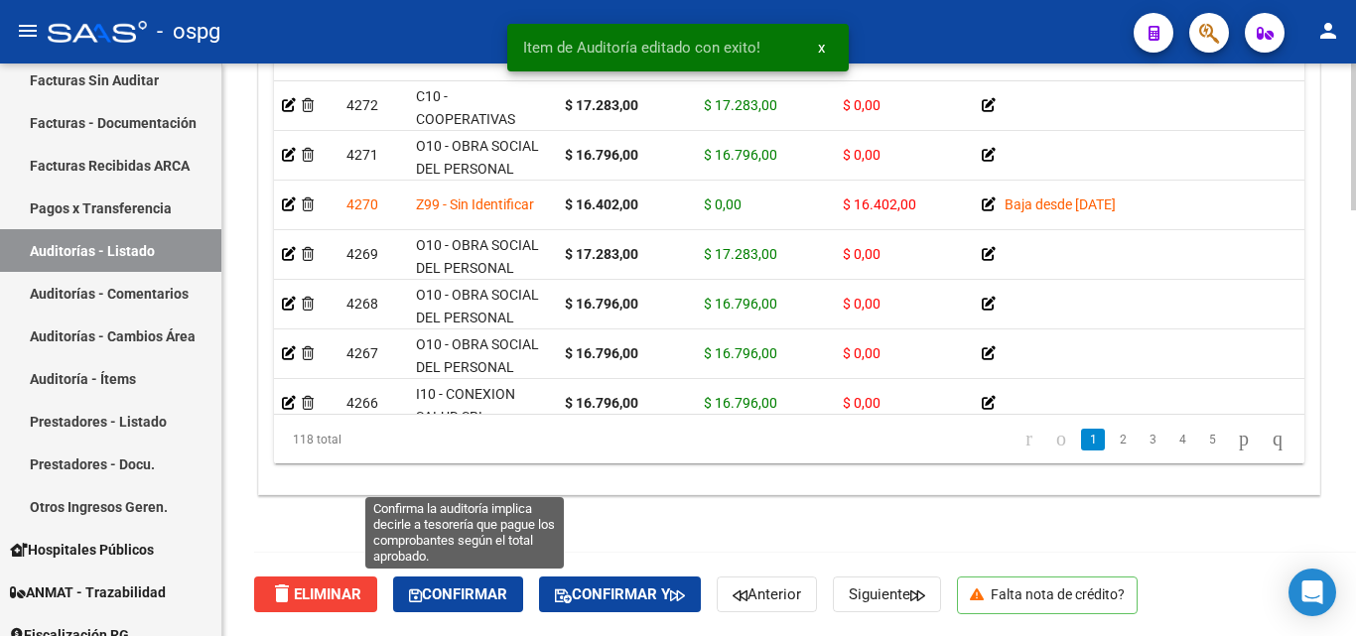
click at [478, 594] on span "Confirmar" at bounding box center [458, 595] width 98 height 18
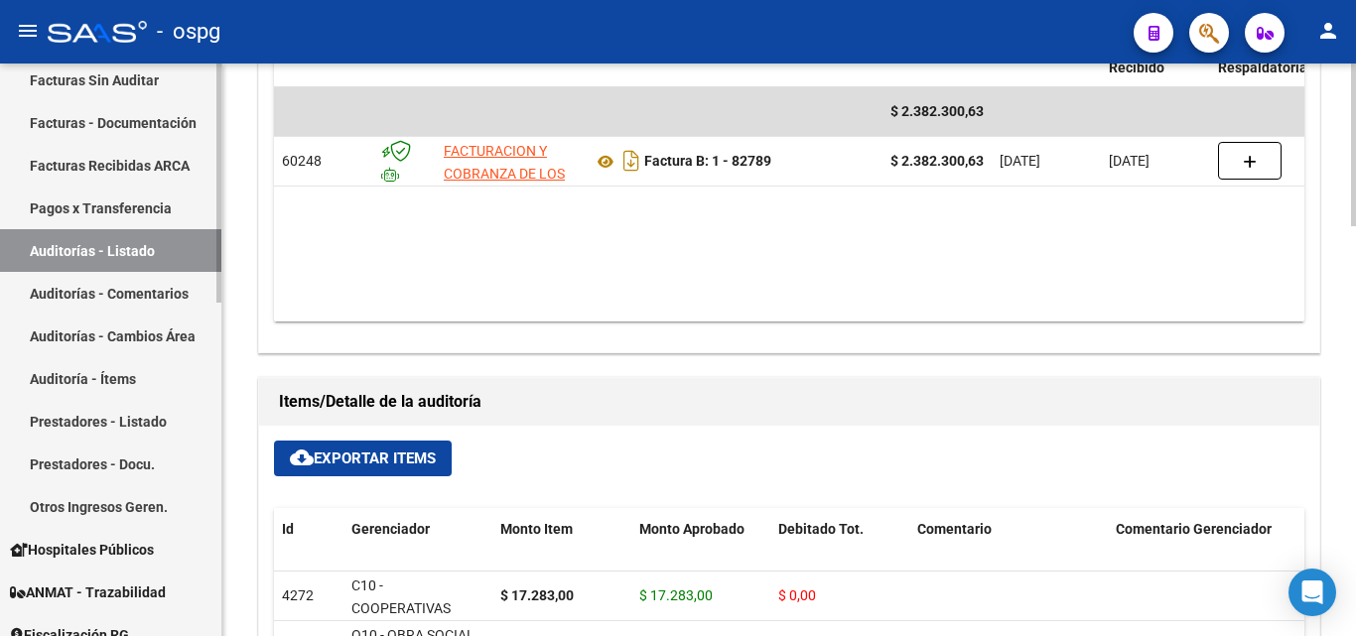
type input "202508"
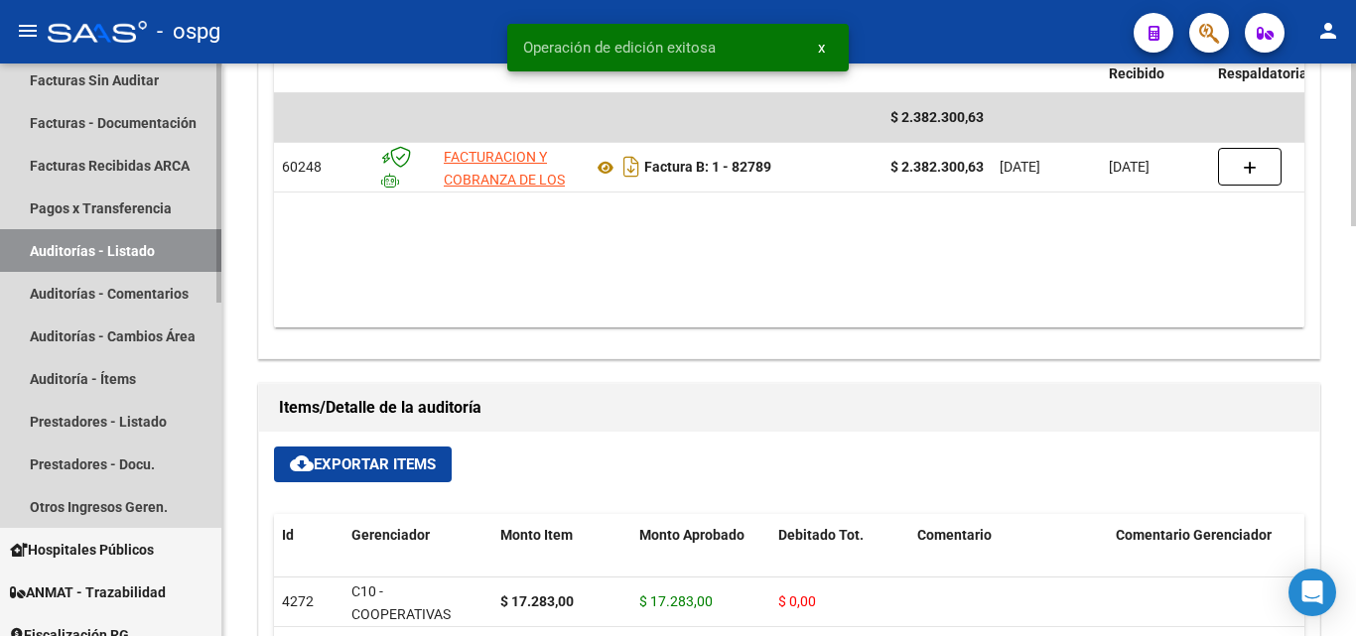
click at [116, 254] on link "Auditorías - Listado" at bounding box center [110, 250] width 221 height 43
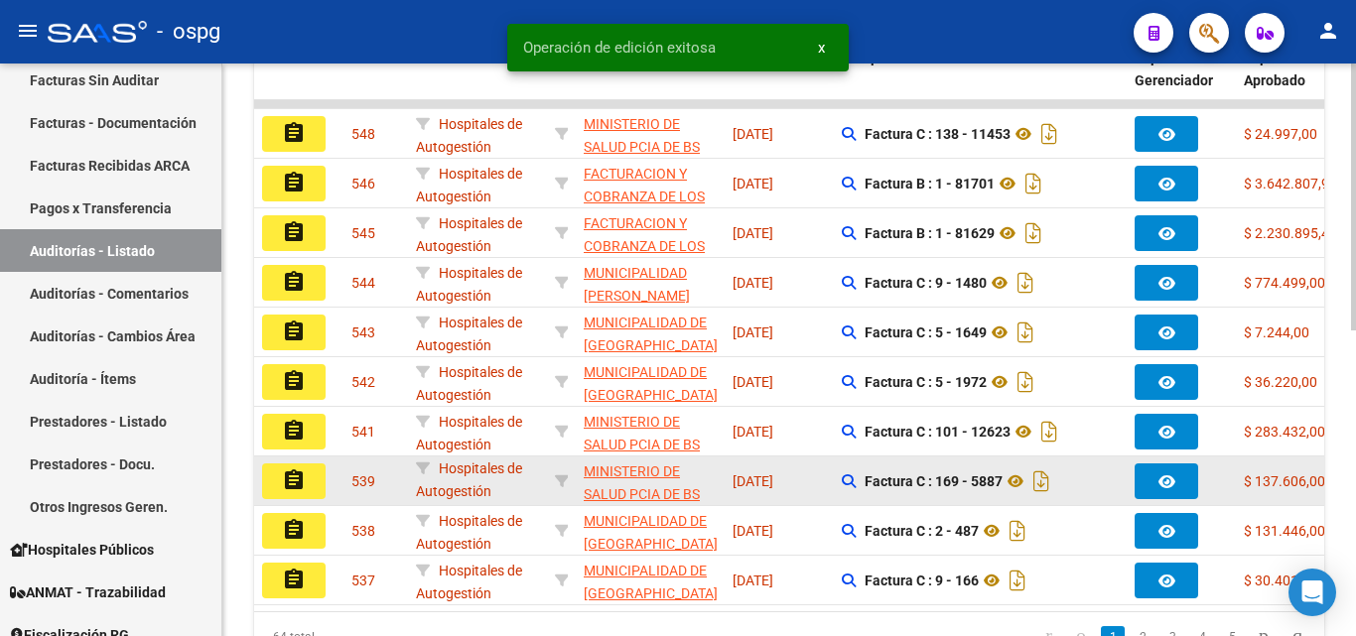
scroll to position [458, 0]
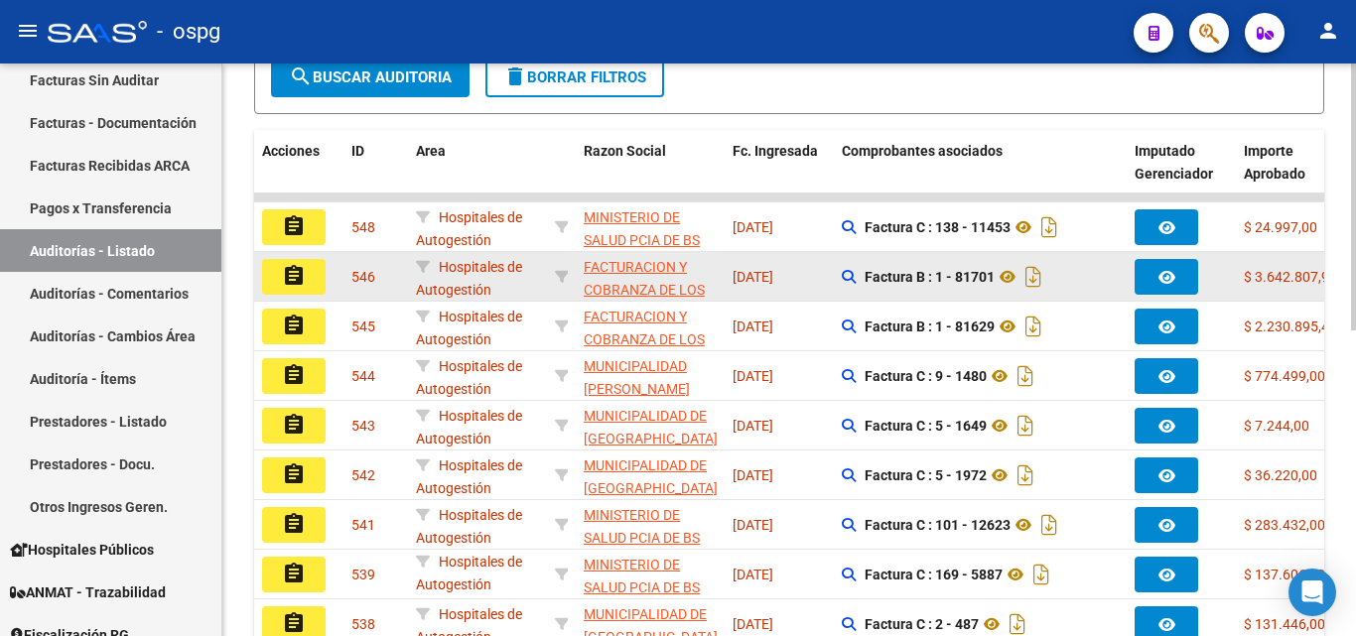
click at [305, 285] on mat-icon "assignment" at bounding box center [294, 276] width 24 height 24
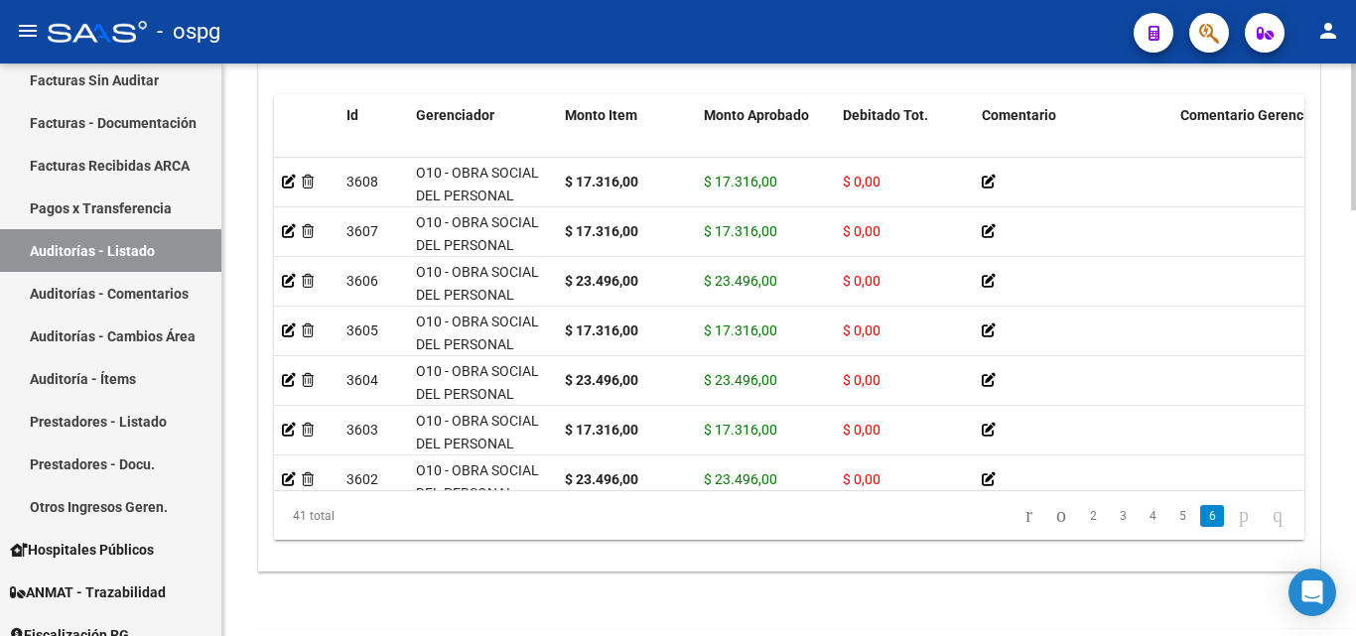
scroll to position [1664, 0]
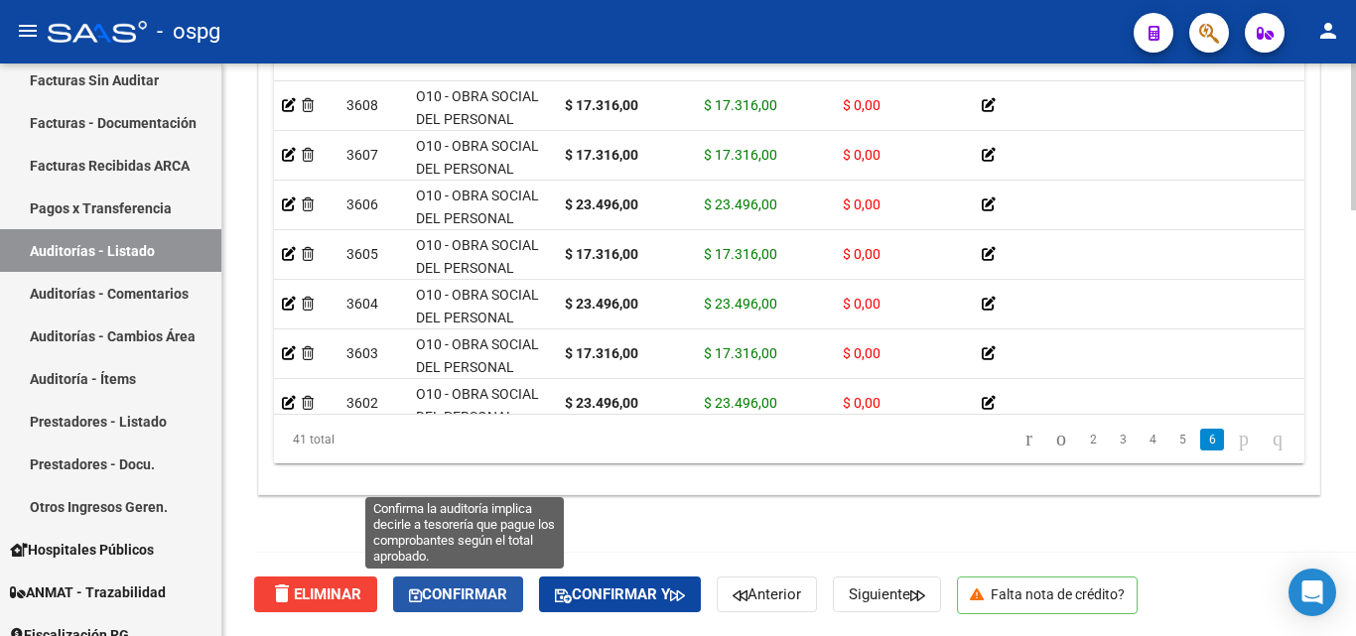
click at [428, 594] on span "Confirmar" at bounding box center [458, 595] width 98 height 18
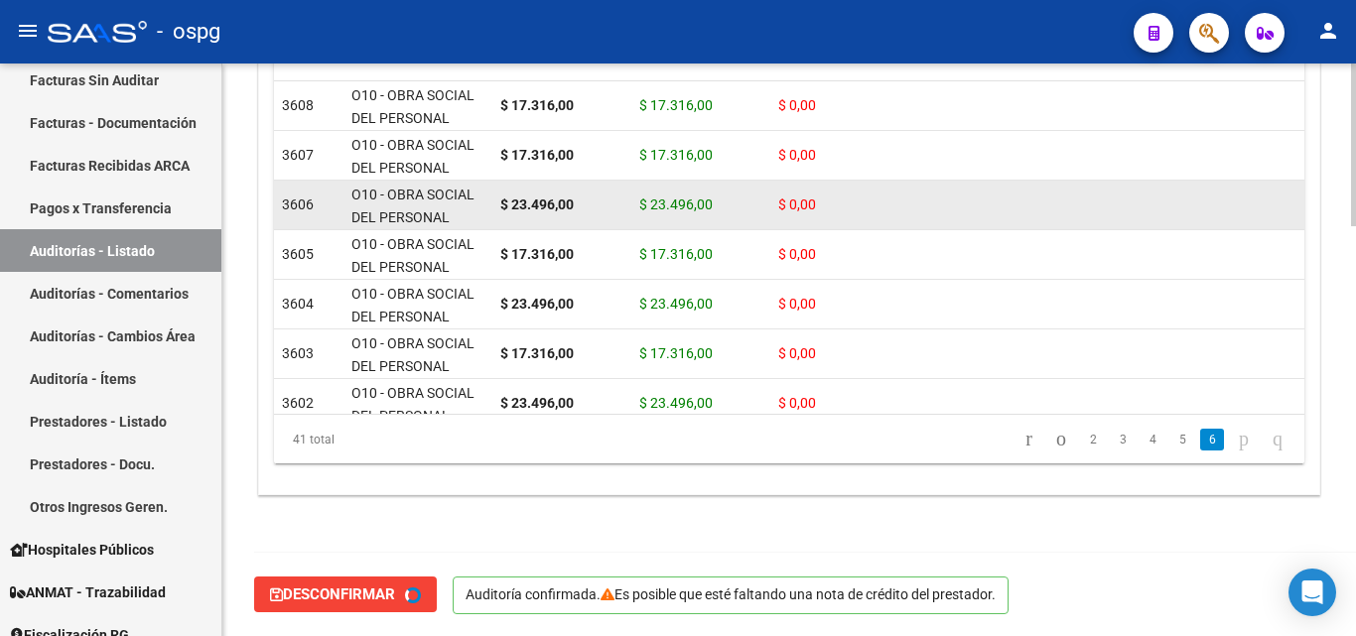
type input "202508"
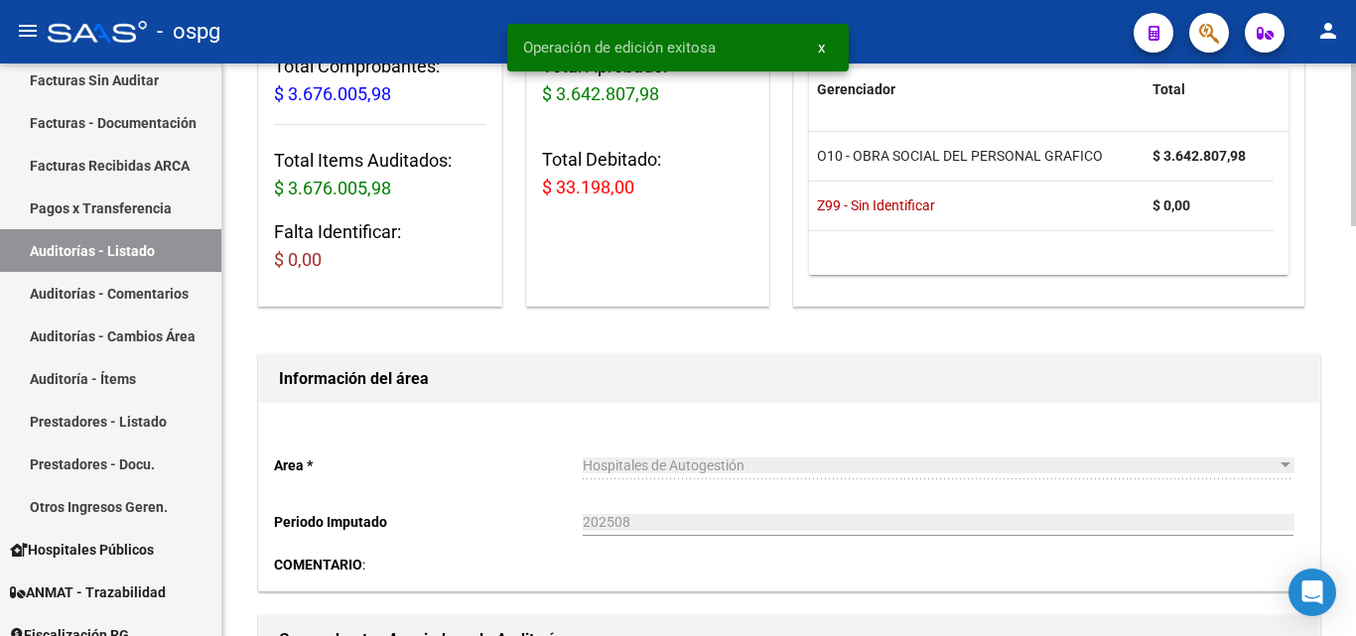
scroll to position [0, 0]
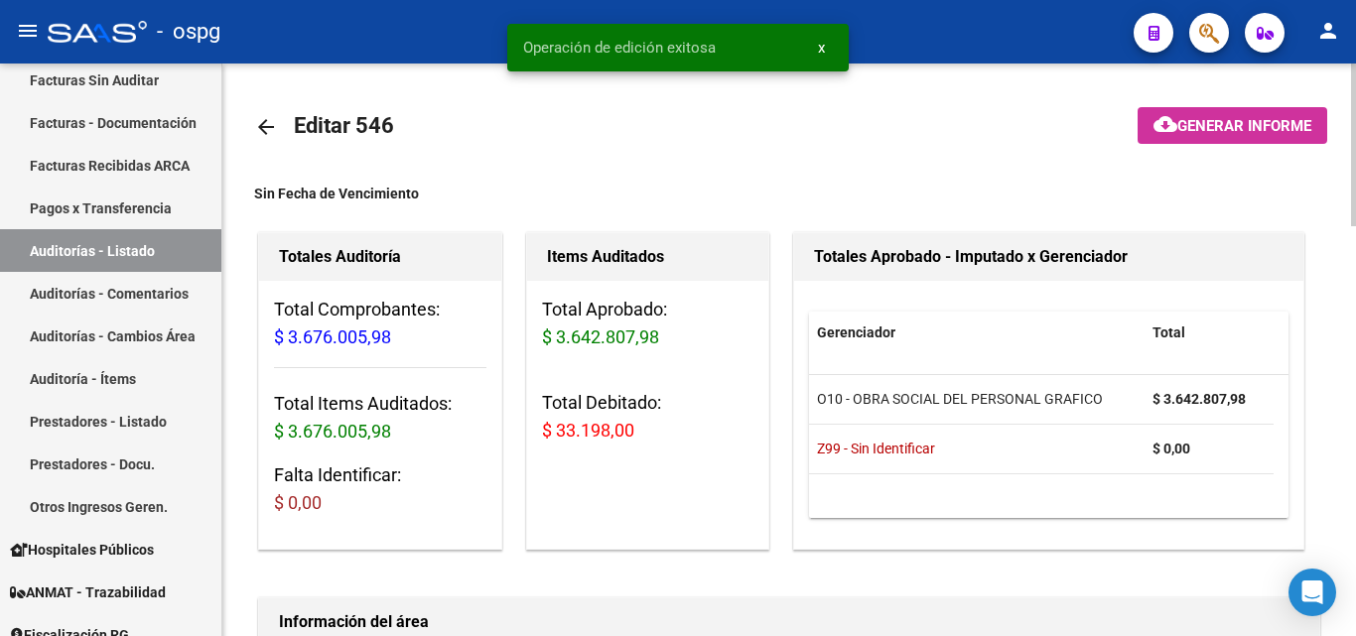
click at [271, 128] on mat-icon "arrow_back" at bounding box center [266, 127] width 24 height 24
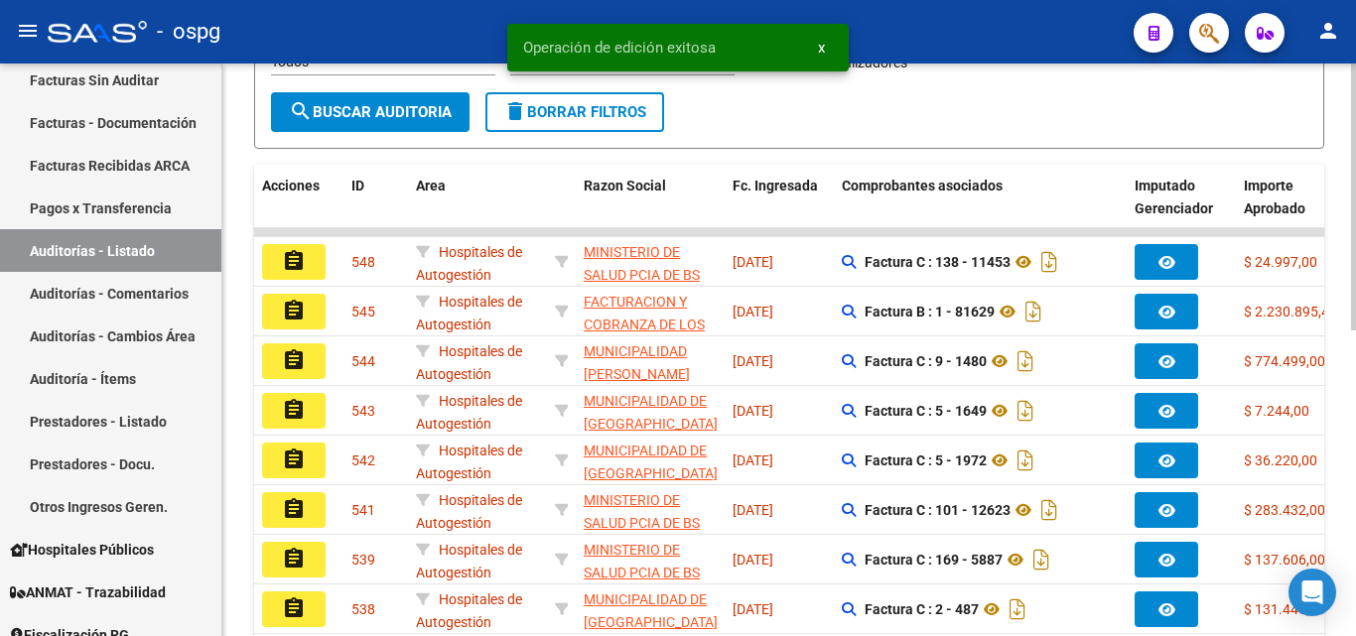
scroll to position [432, 0]
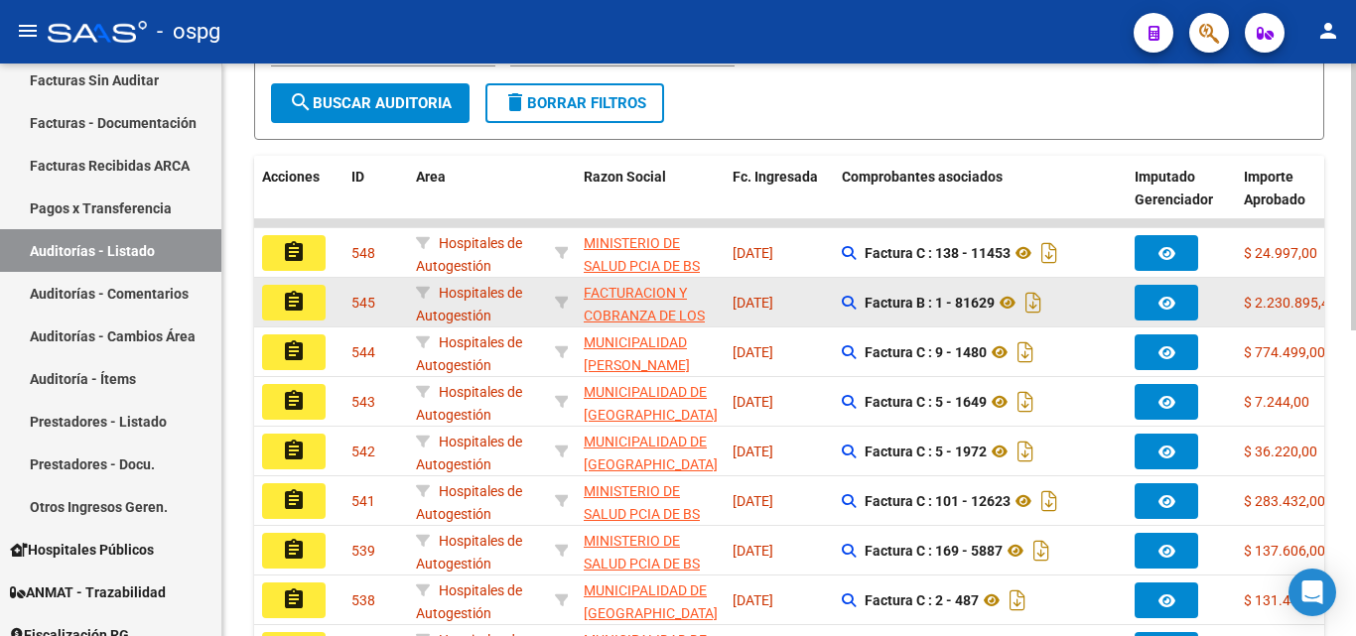
click at [568, 298] on datatable-body-cell at bounding box center [561, 302] width 29 height 49
click at [564, 300] on icon at bounding box center [562, 303] width 14 height 14
type input "30715497456"
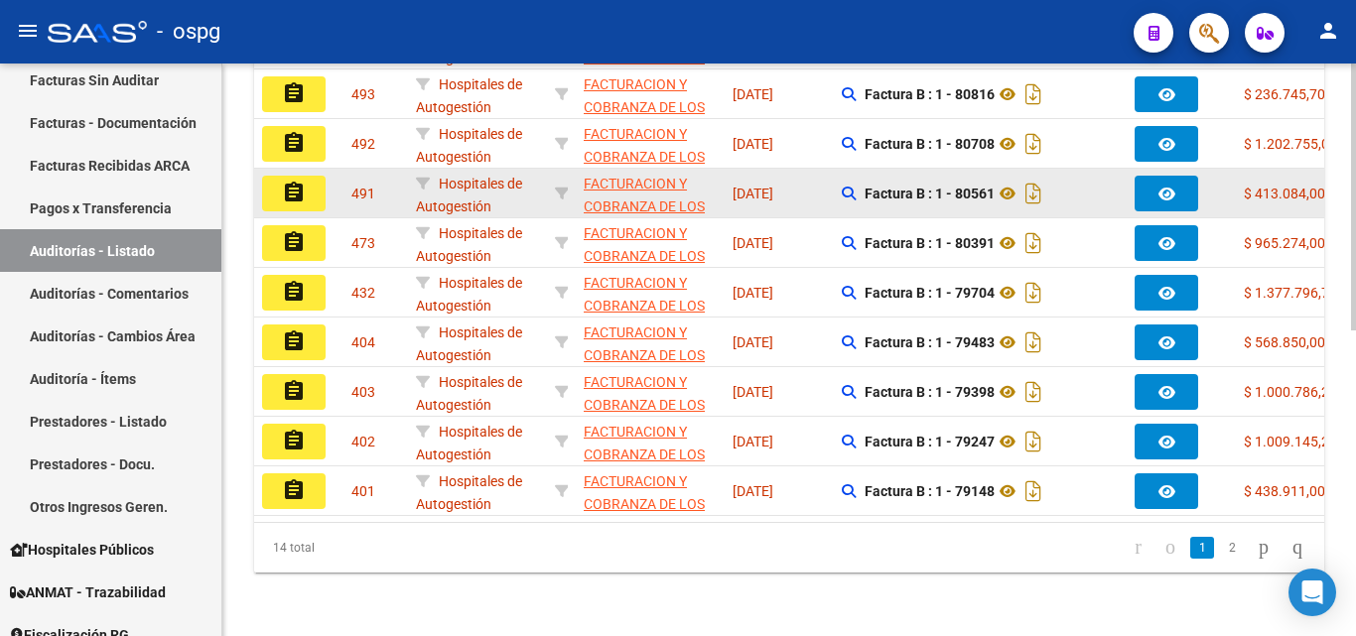
scroll to position [656, 0]
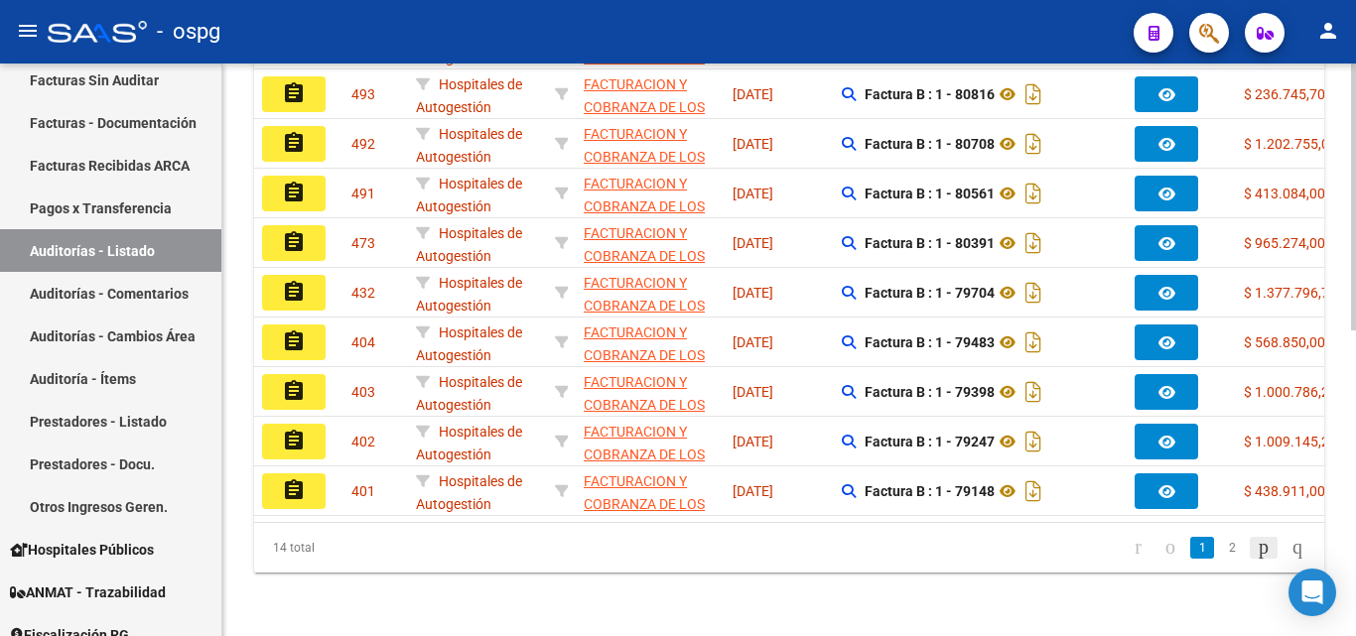
click at [1255, 549] on icon "go to next page" at bounding box center [1263, 547] width 16 height 24
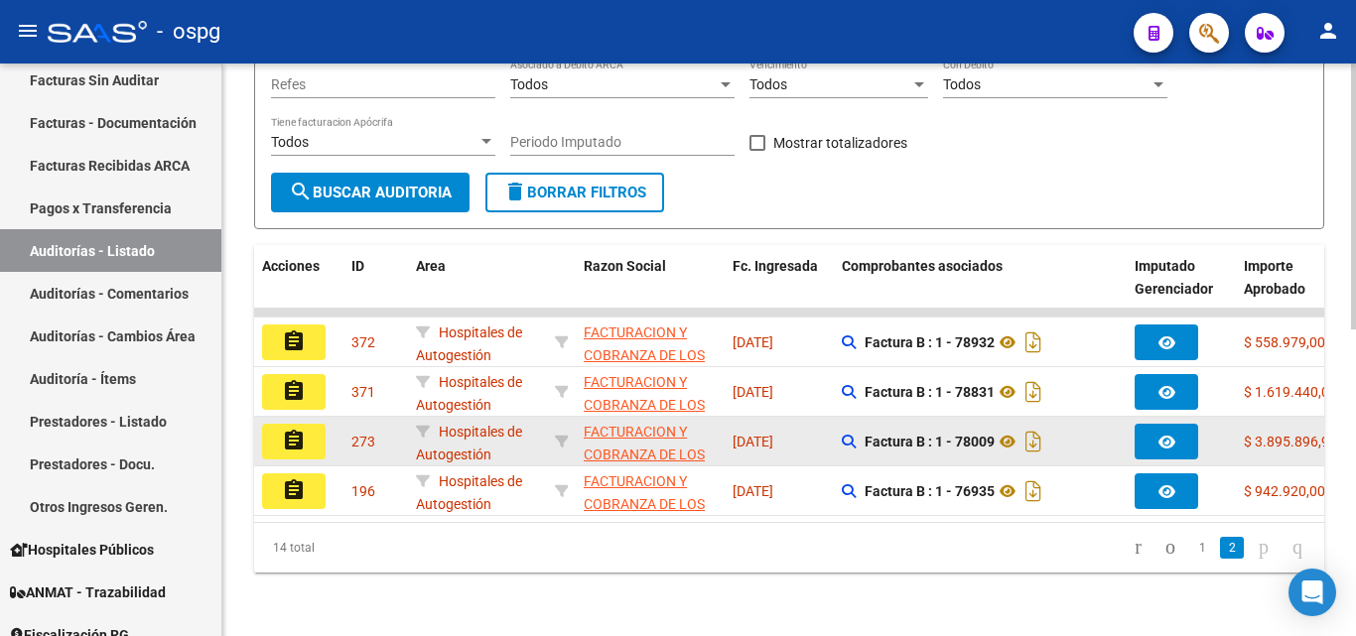
scroll to position [358, 0]
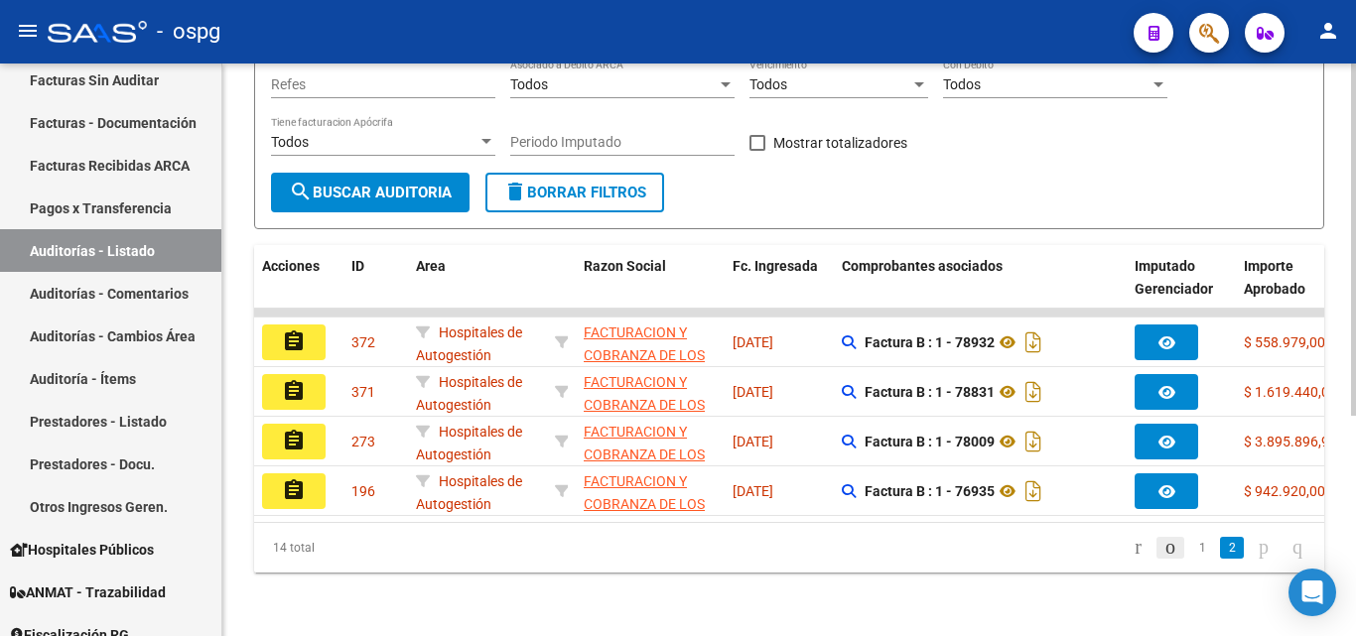
click at [1162, 552] on icon "go to previous page" at bounding box center [1170, 547] width 16 height 24
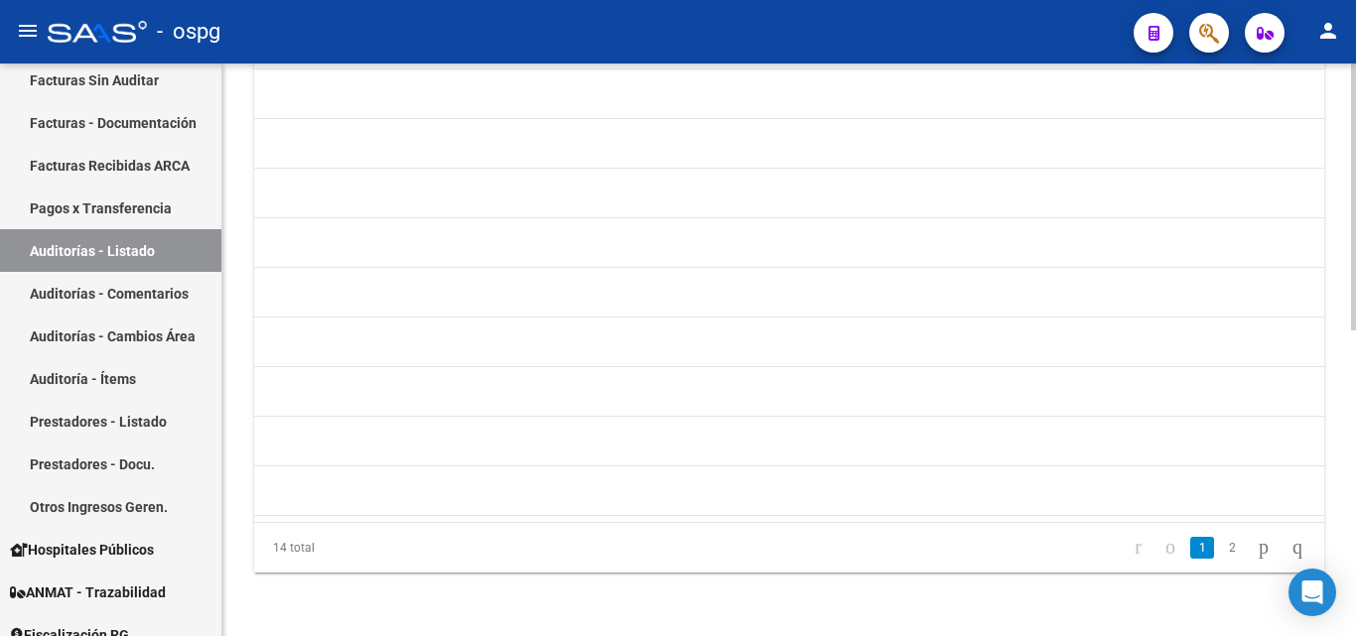
scroll to position [0, 1708]
click at [1220, 554] on link "2" at bounding box center [1232, 548] width 24 height 22
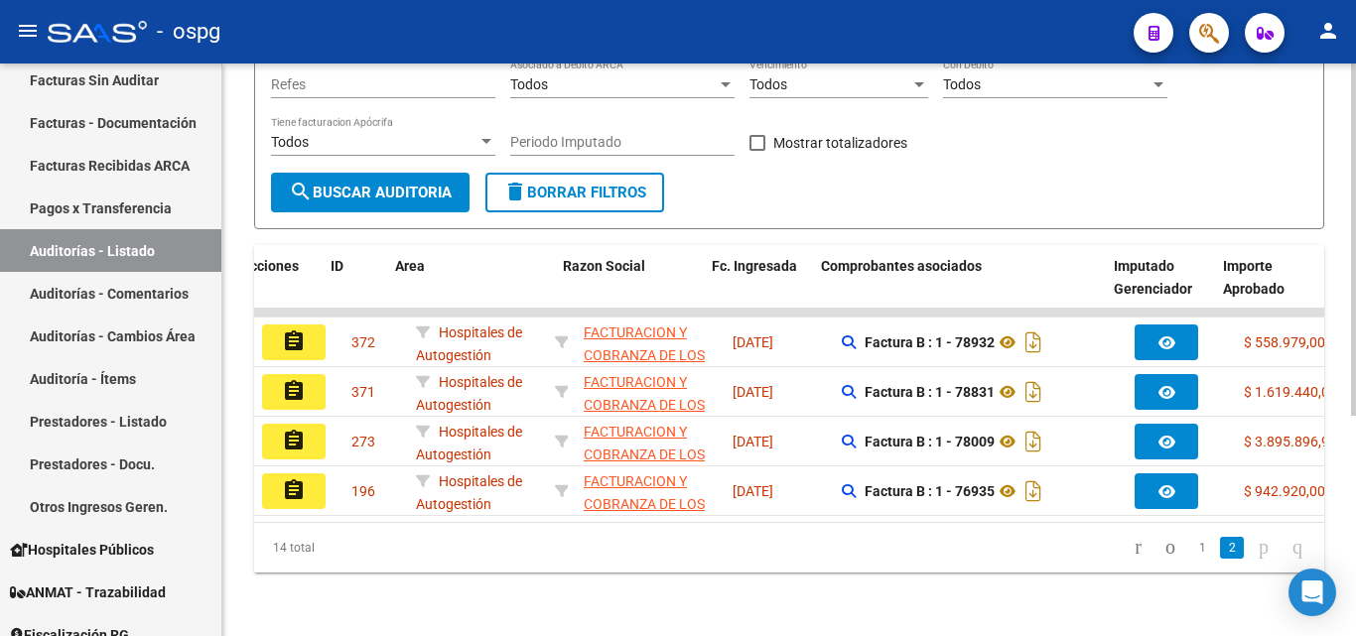
scroll to position [0, 21]
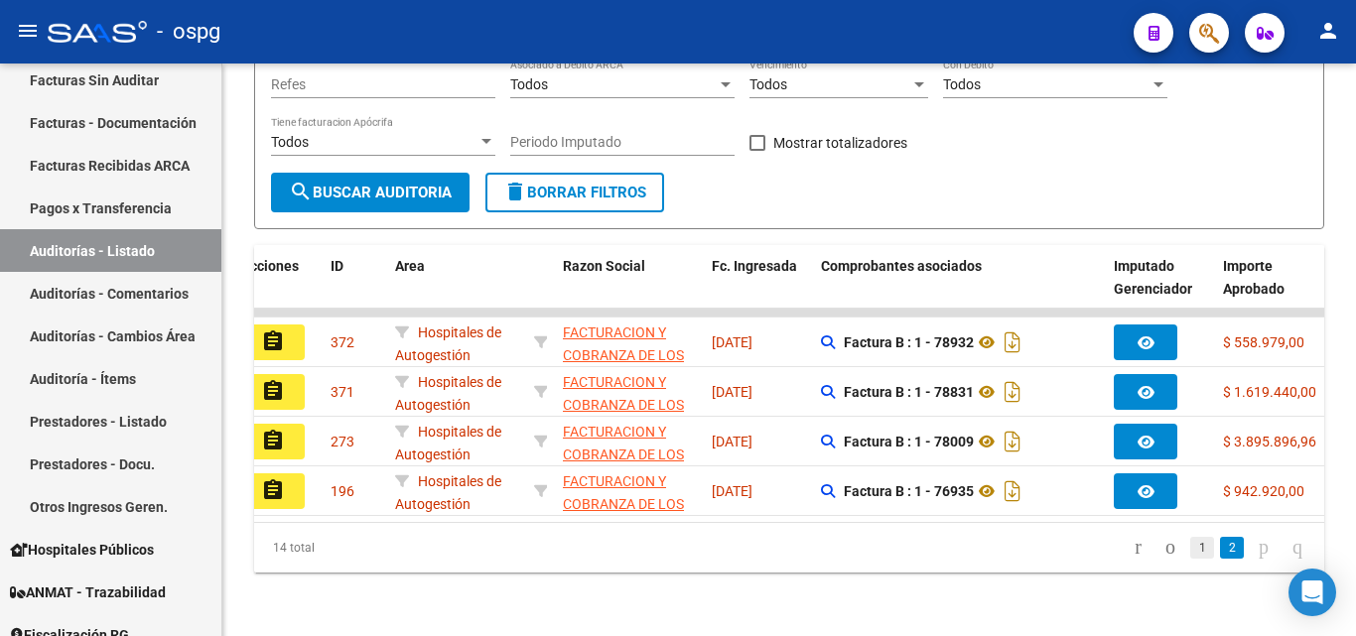
click at [1190, 552] on link "1" at bounding box center [1202, 548] width 24 height 22
